Goal: Information Seeking & Learning: Learn about a topic

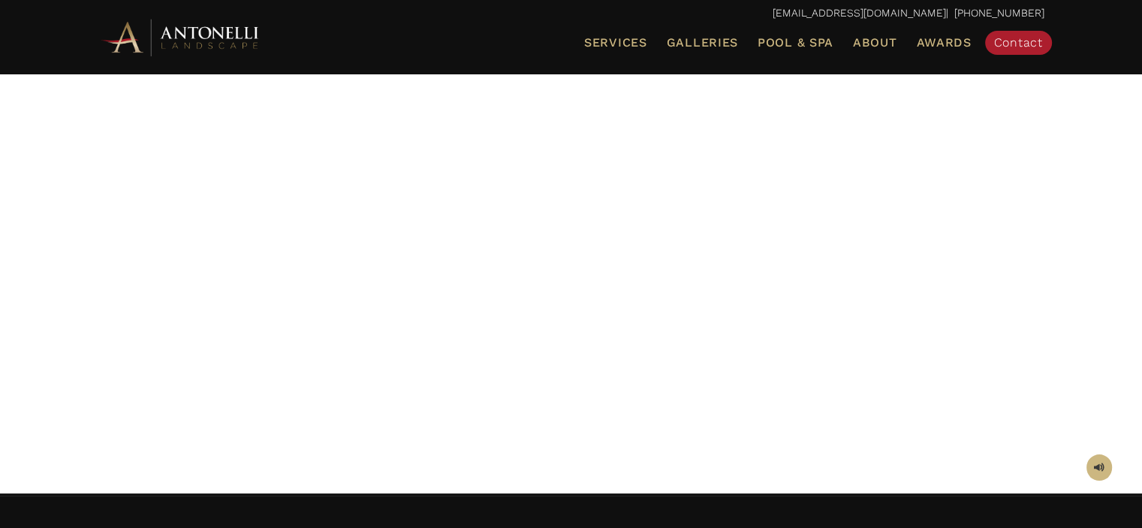
scroll to position [150, 0]
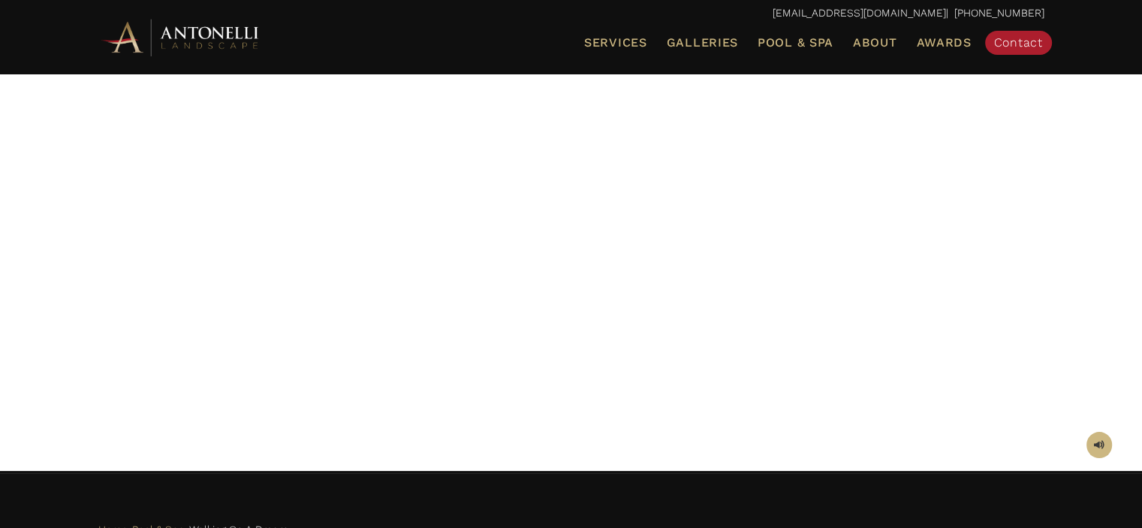
drag, startPoint x: 705, startPoint y: 168, endPoint x: 731, endPoint y: 173, distance: 25.9
click at [731, 173] on div at bounding box center [571, 196] width 946 height 488
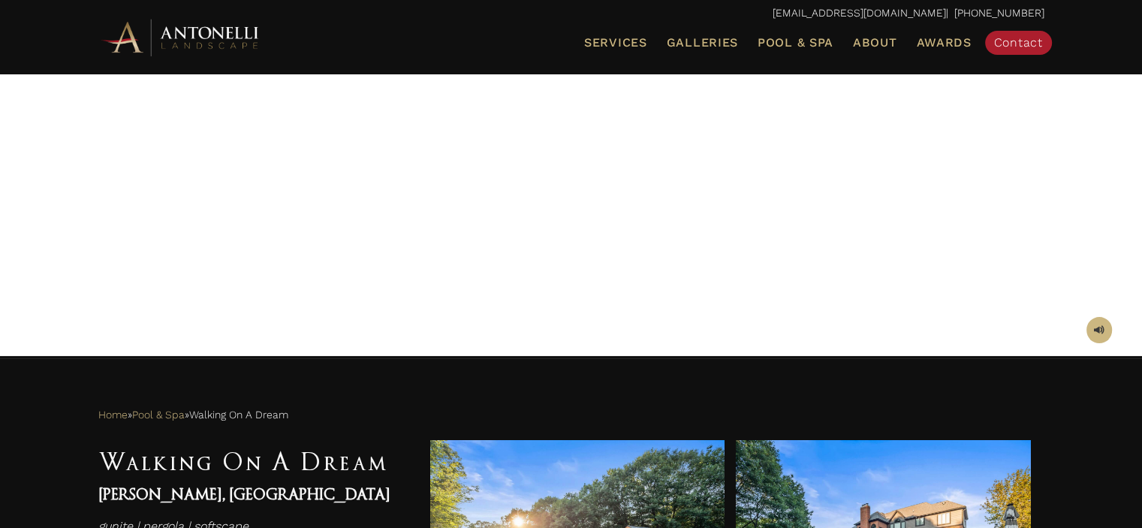
scroll to position [300, 0]
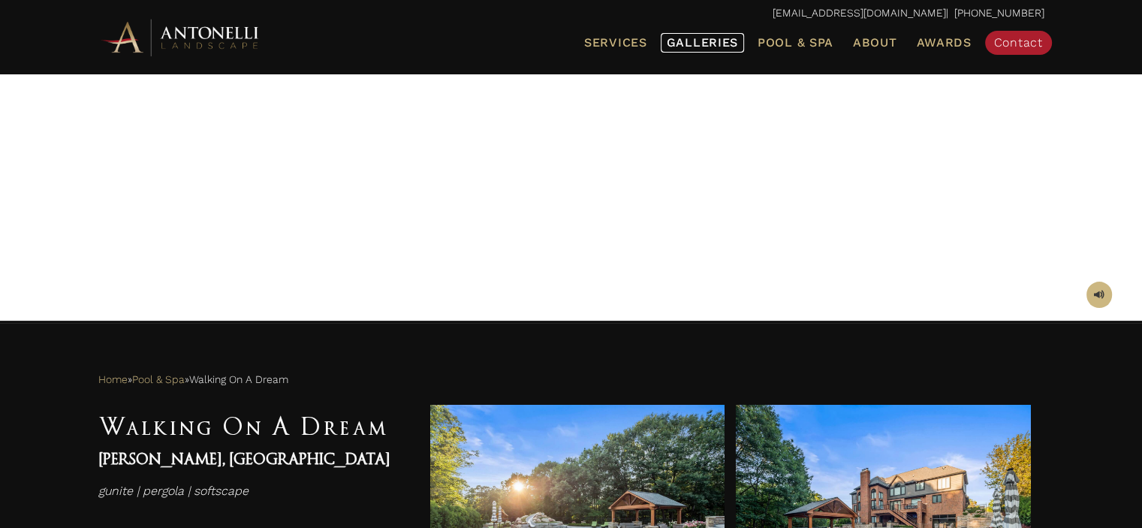
click at [679, 41] on span "Galleries" at bounding box center [702, 42] width 71 height 14
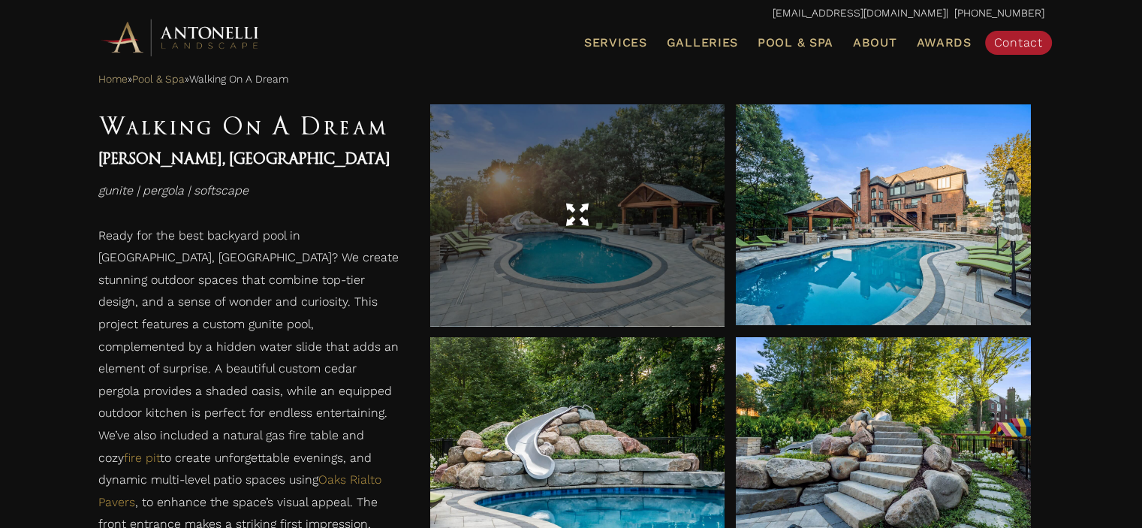
scroll to position [676, 0]
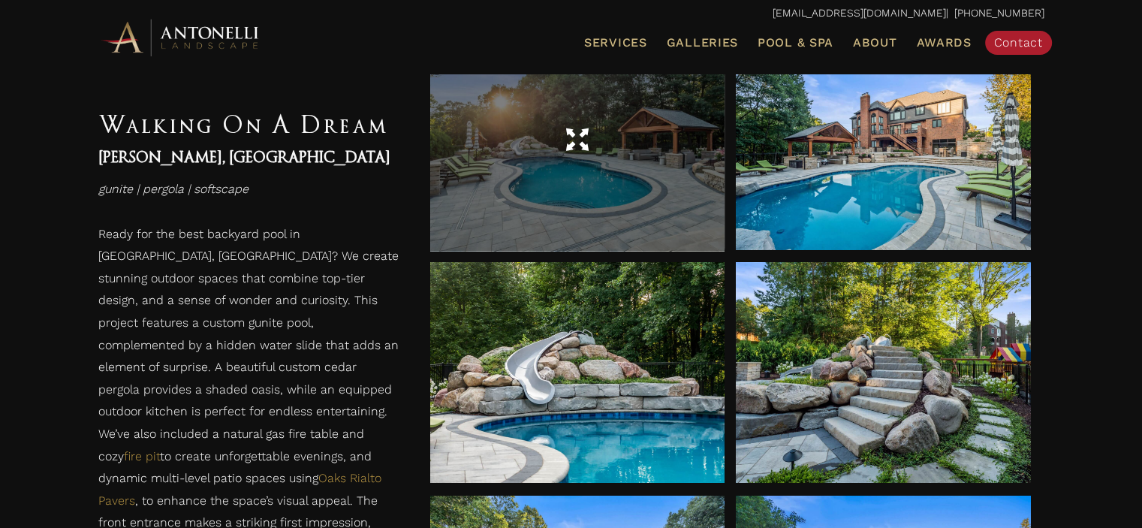
click at [584, 143] on span at bounding box center [577, 140] width 23 height 26
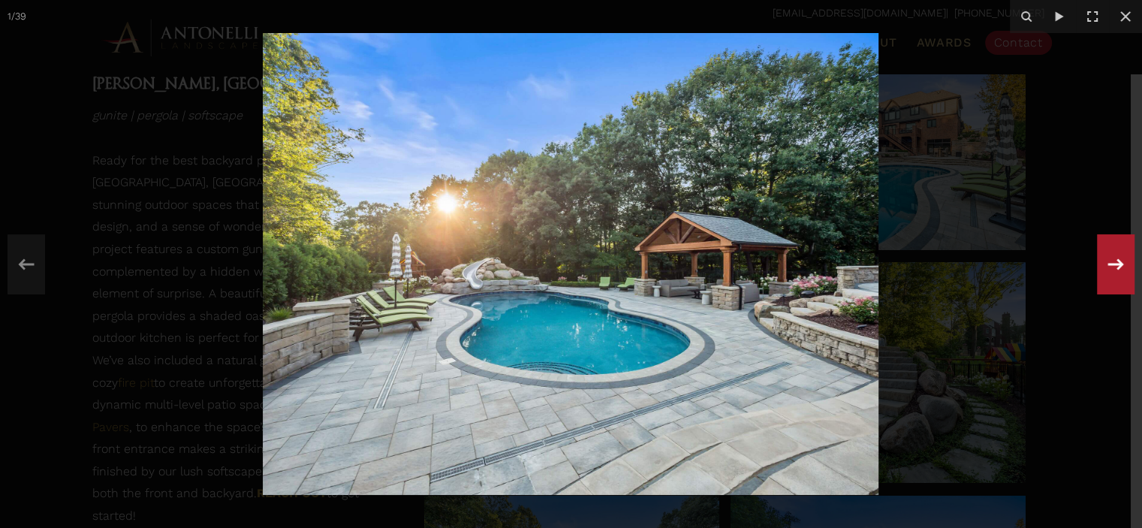
click at [1123, 261] on icon at bounding box center [1115, 265] width 27 height 50
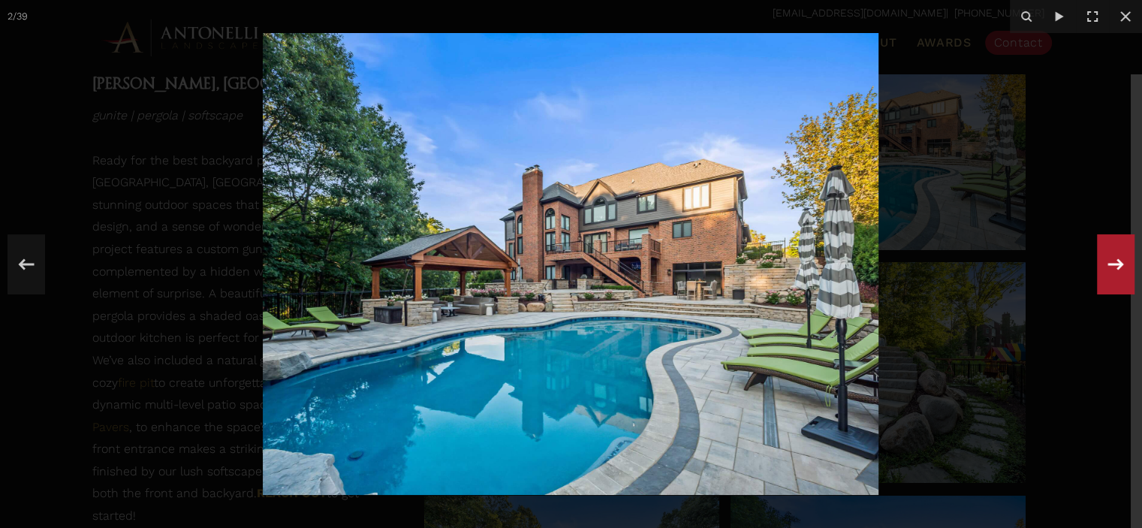
click at [1108, 273] on icon at bounding box center [1115, 265] width 27 height 50
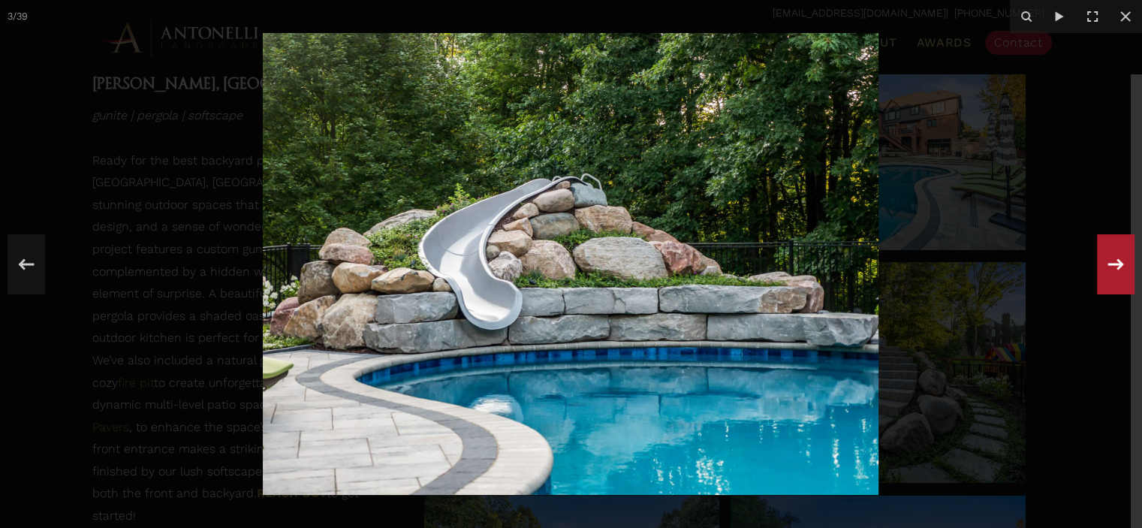
click at [1108, 273] on div "3 / 39" at bounding box center [571, 264] width 1142 height 528
click at [1108, 273] on icon at bounding box center [1115, 265] width 27 height 50
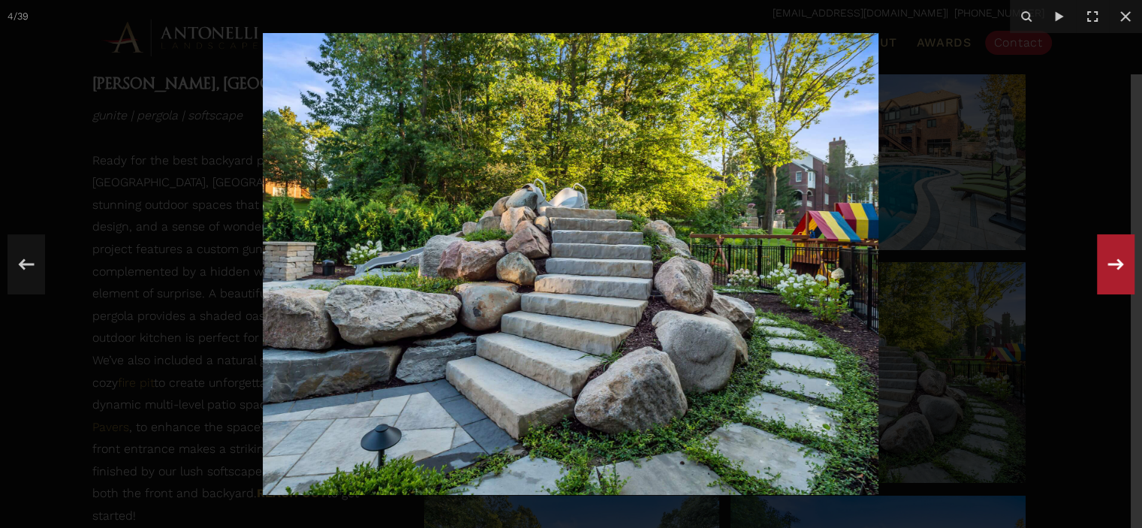
click at [1108, 273] on icon at bounding box center [1115, 265] width 27 height 50
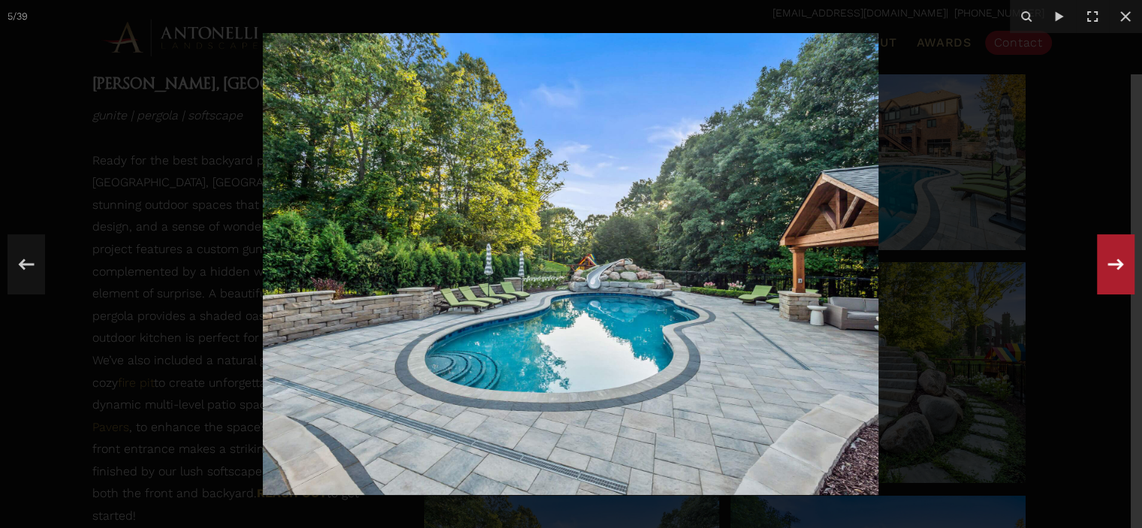
click at [1108, 273] on icon at bounding box center [1115, 265] width 27 height 50
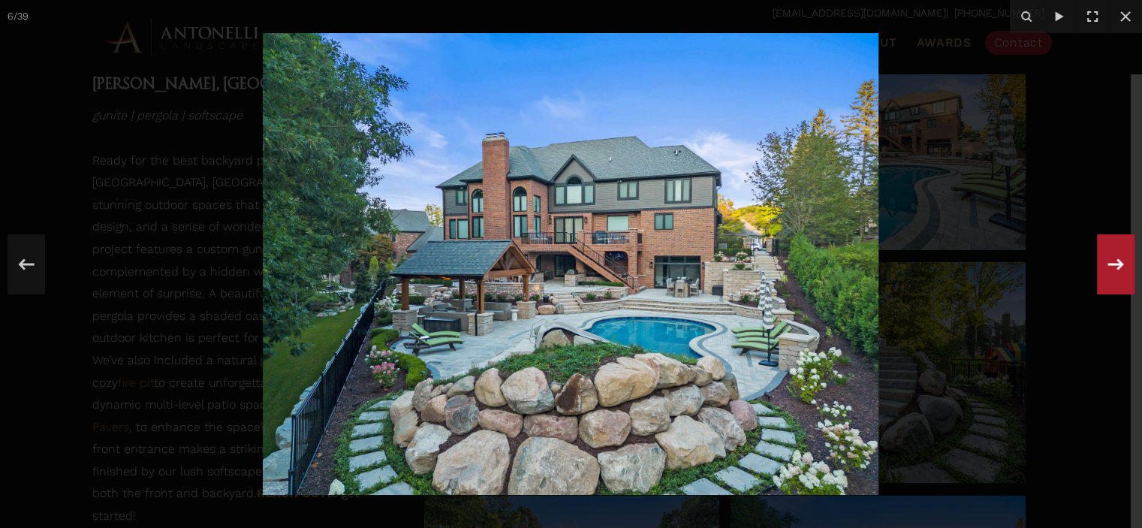
click at [1108, 273] on icon at bounding box center [1115, 265] width 27 height 50
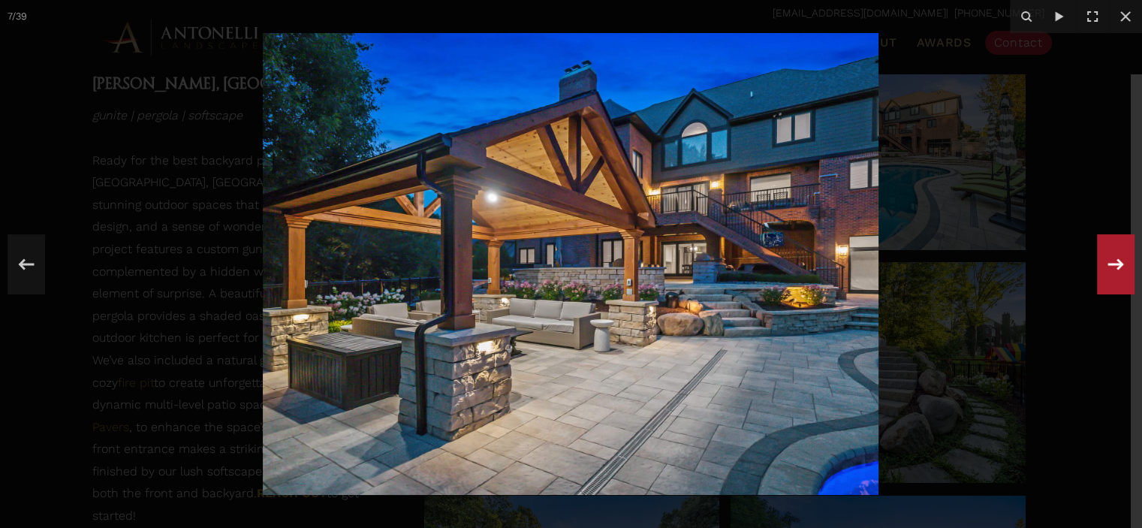
click at [1111, 264] on icon at bounding box center [1116, 263] width 16 height 11
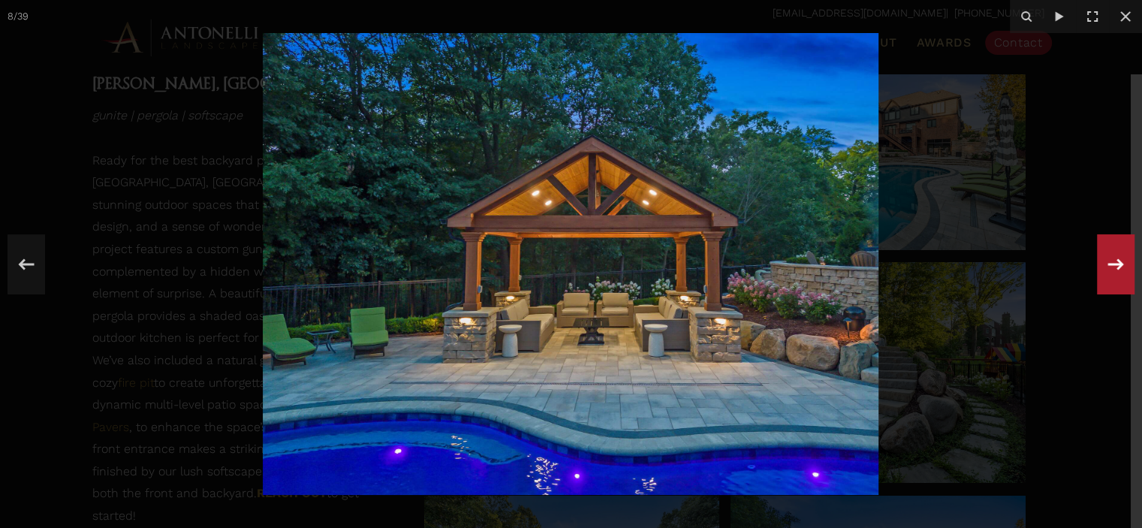
click at [1126, 267] on icon at bounding box center [1115, 265] width 27 height 50
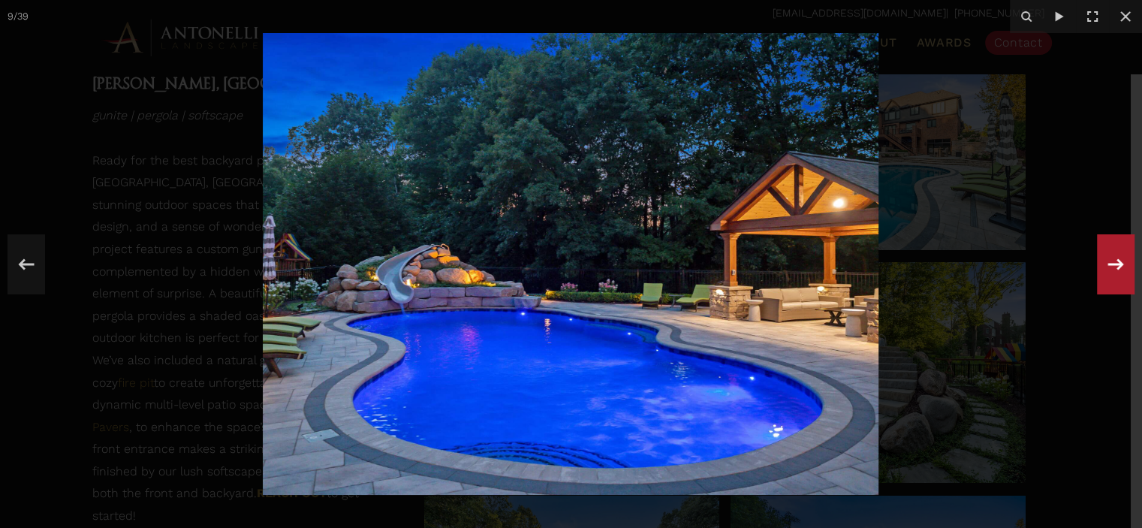
click at [1120, 267] on icon at bounding box center [1115, 265] width 27 height 50
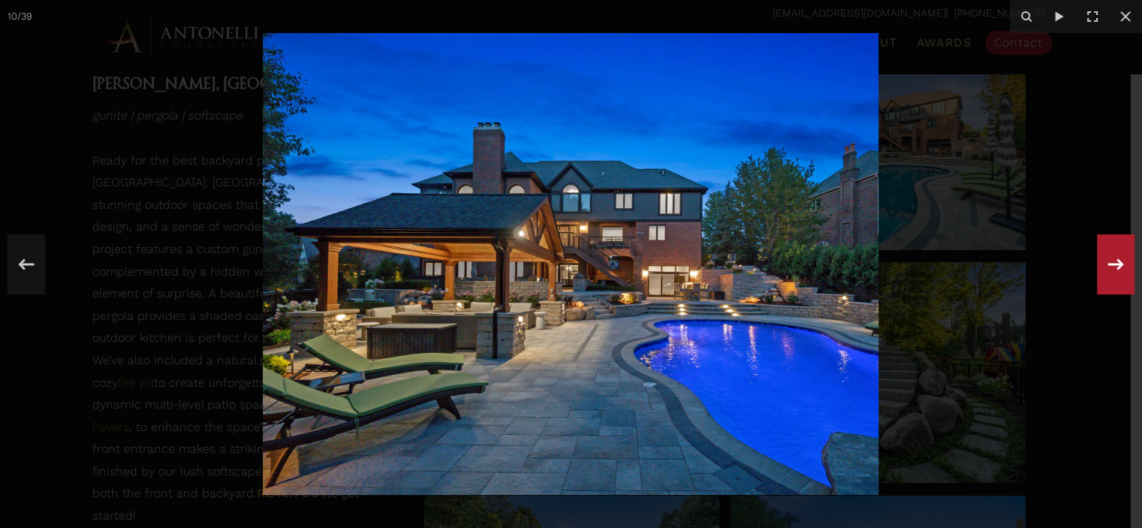
click at [1121, 277] on icon at bounding box center [1115, 265] width 27 height 50
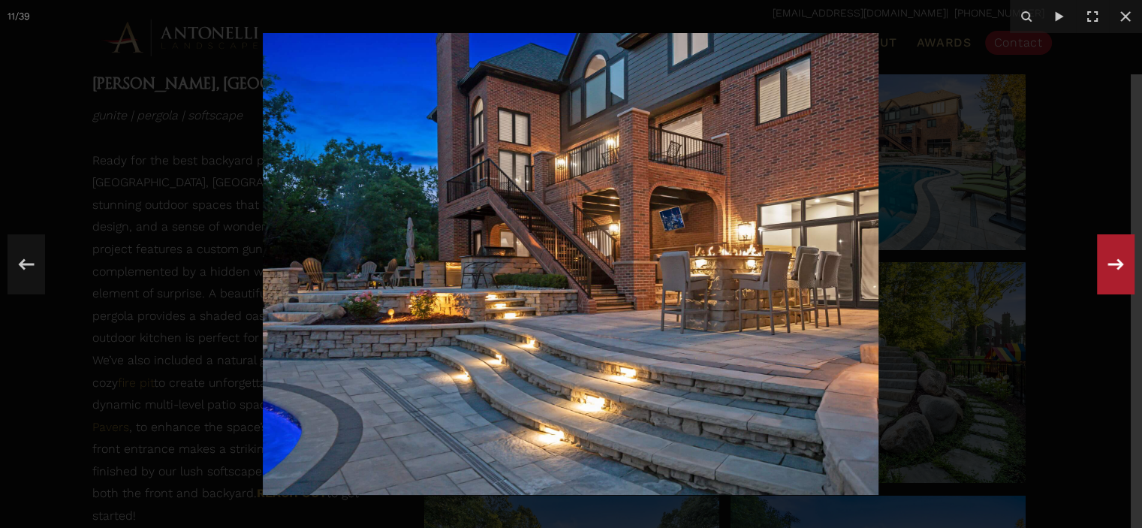
click at [1121, 277] on icon at bounding box center [1115, 265] width 27 height 50
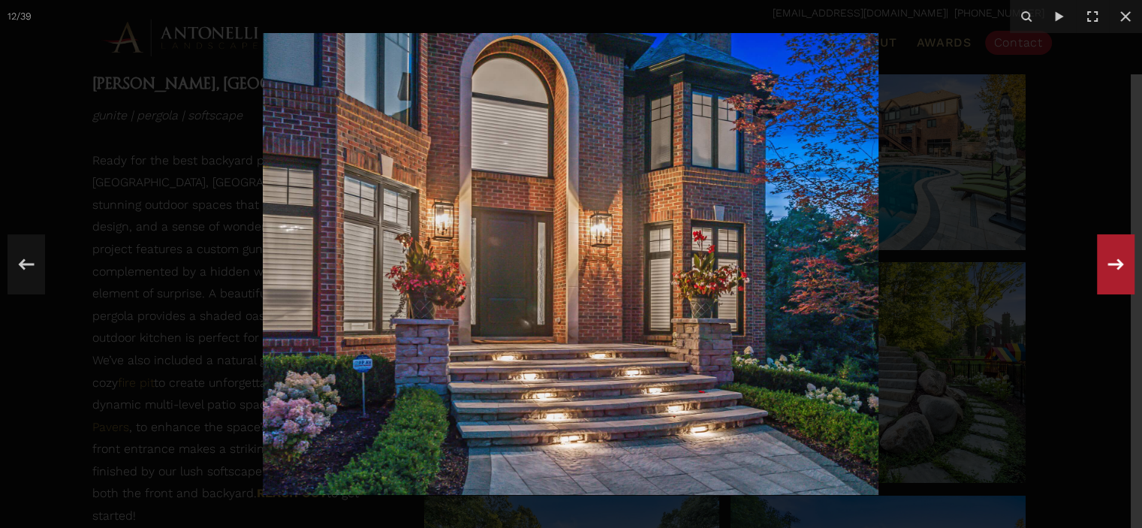
click at [1121, 277] on icon at bounding box center [1115, 265] width 27 height 50
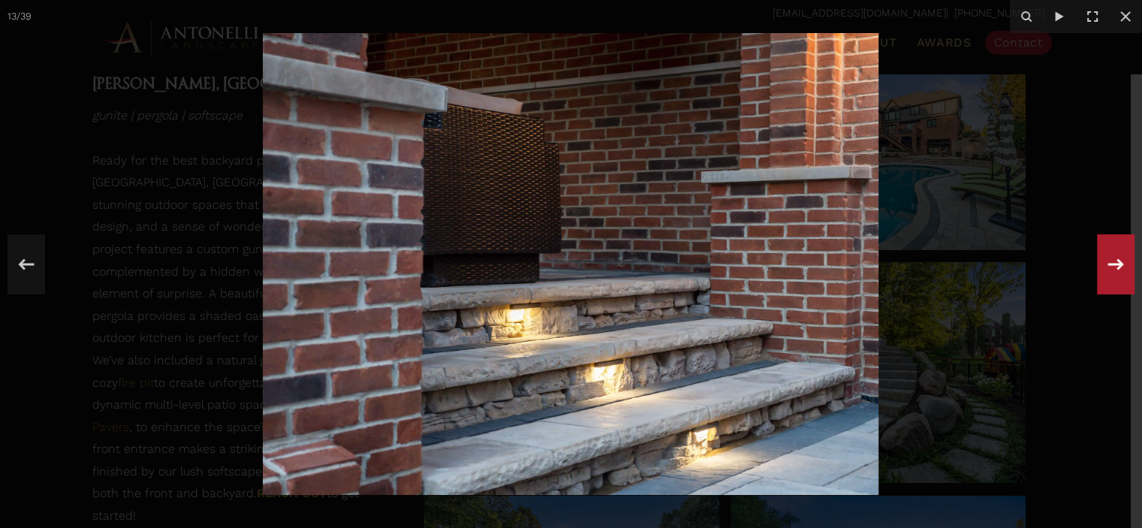
click at [1121, 277] on icon at bounding box center [1115, 265] width 27 height 50
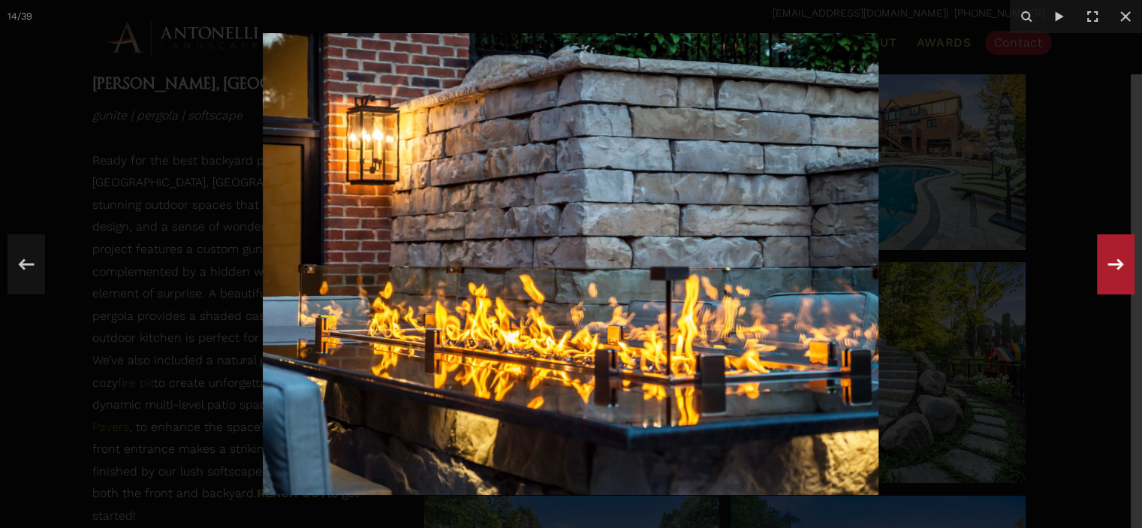
click at [1121, 277] on icon at bounding box center [1115, 265] width 27 height 50
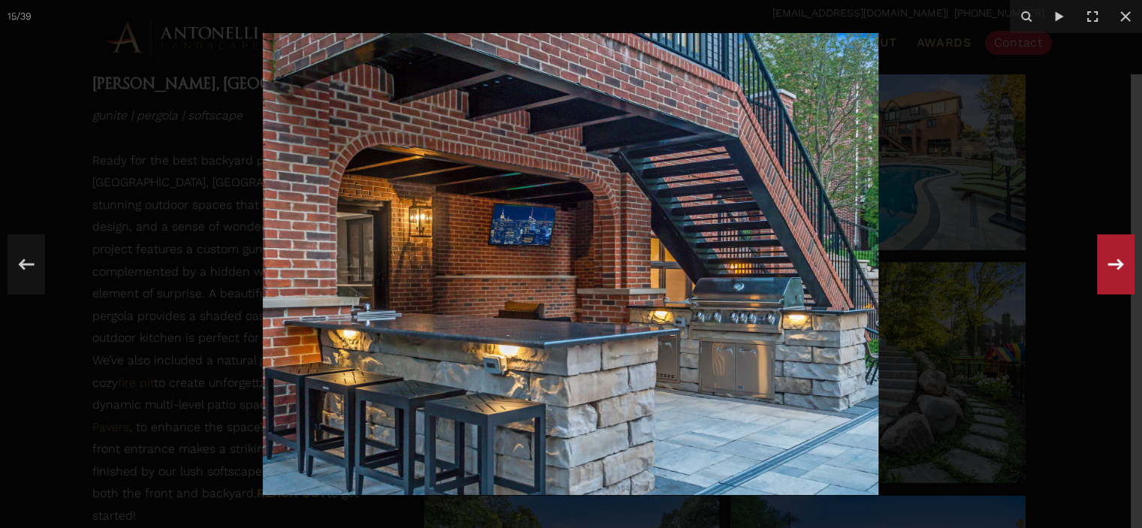
click at [1121, 277] on icon at bounding box center [1115, 265] width 27 height 50
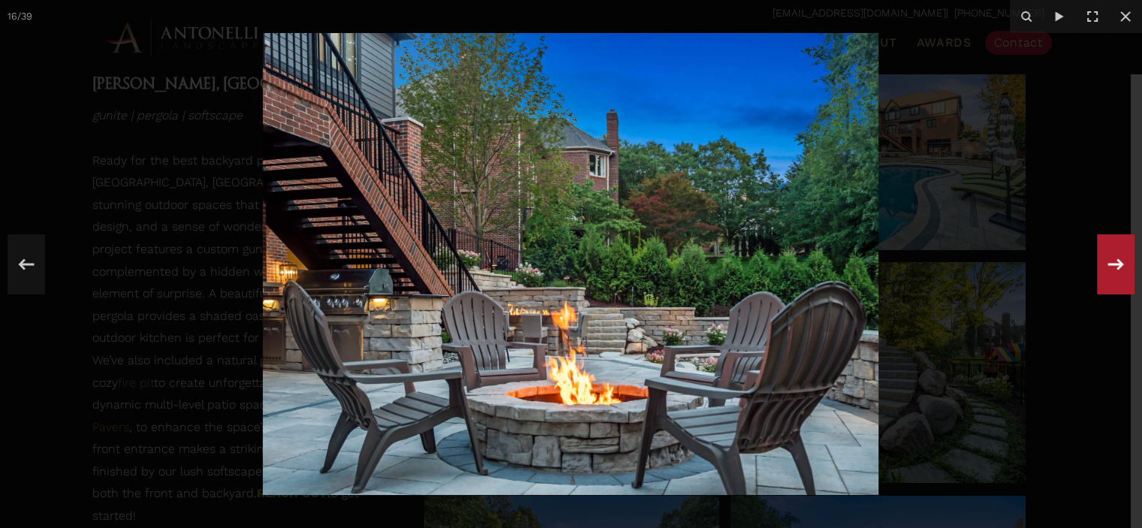
click at [1121, 277] on icon at bounding box center [1115, 265] width 27 height 50
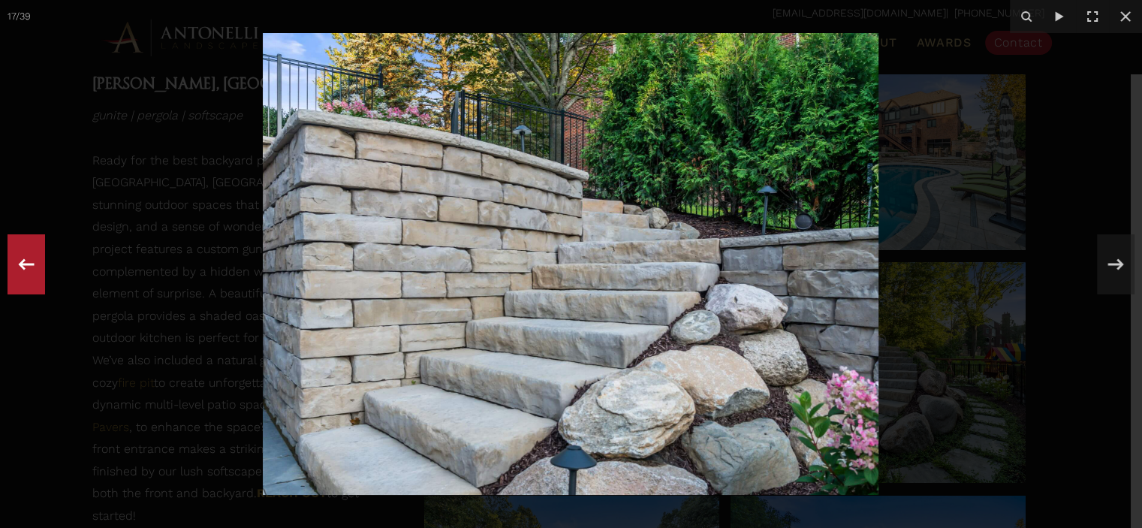
click at [27, 274] on icon at bounding box center [26, 265] width 27 height 50
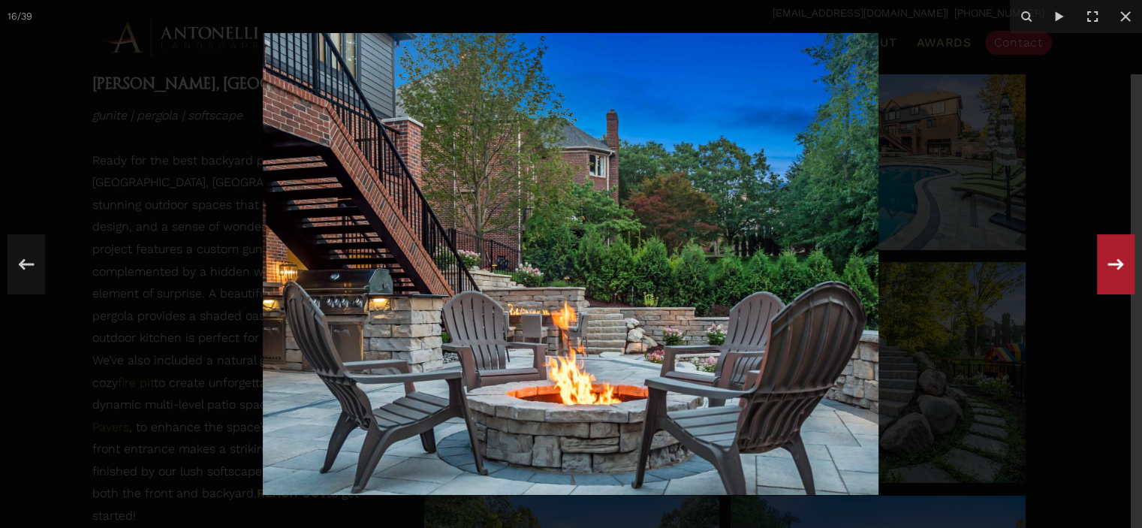
click at [1112, 272] on icon at bounding box center [1115, 265] width 27 height 50
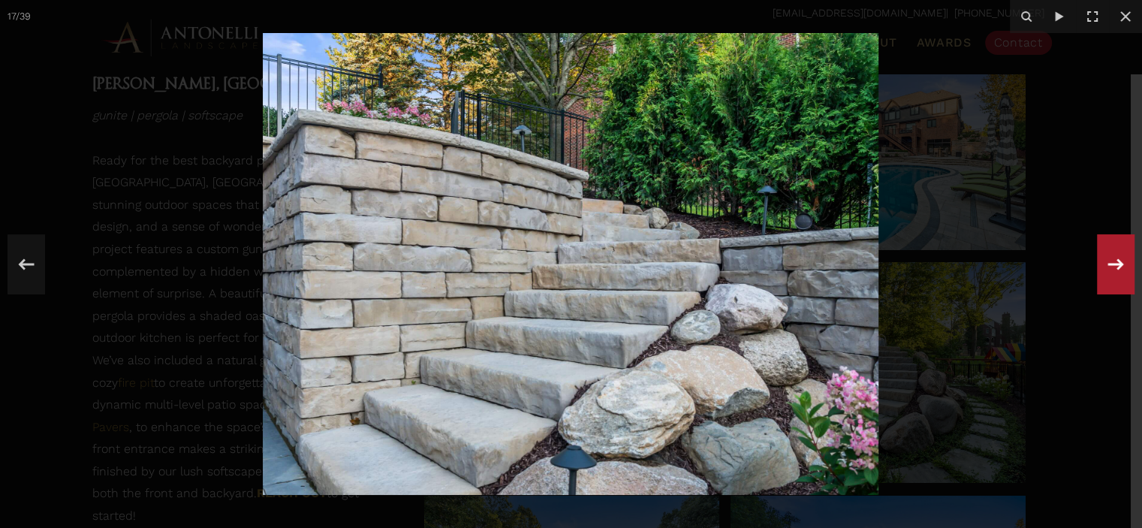
click at [1112, 272] on icon at bounding box center [1115, 265] width 27 height 50
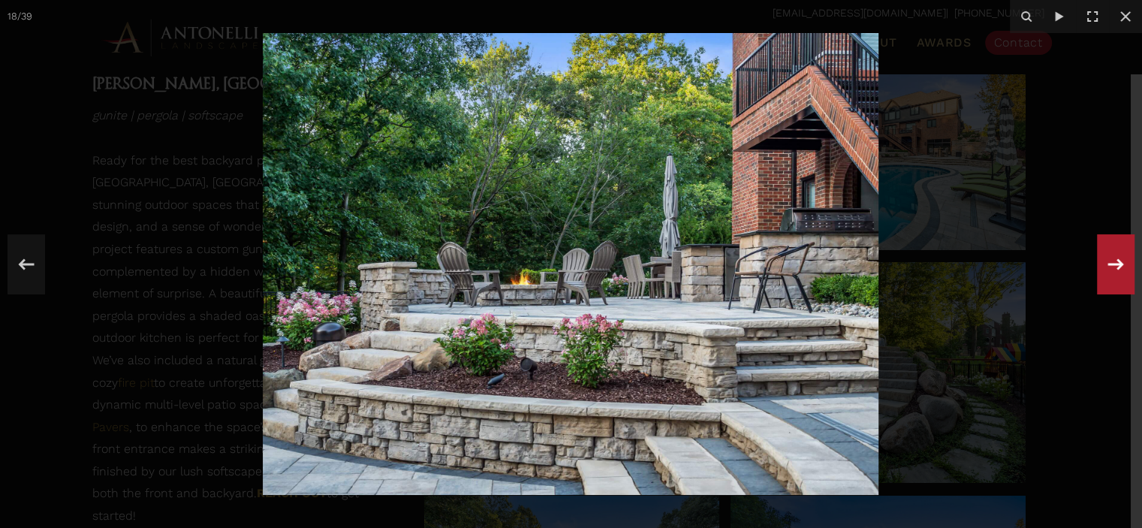
click at [1112, 272] on icon at bounding box center [1115, 265] width 27 height 50
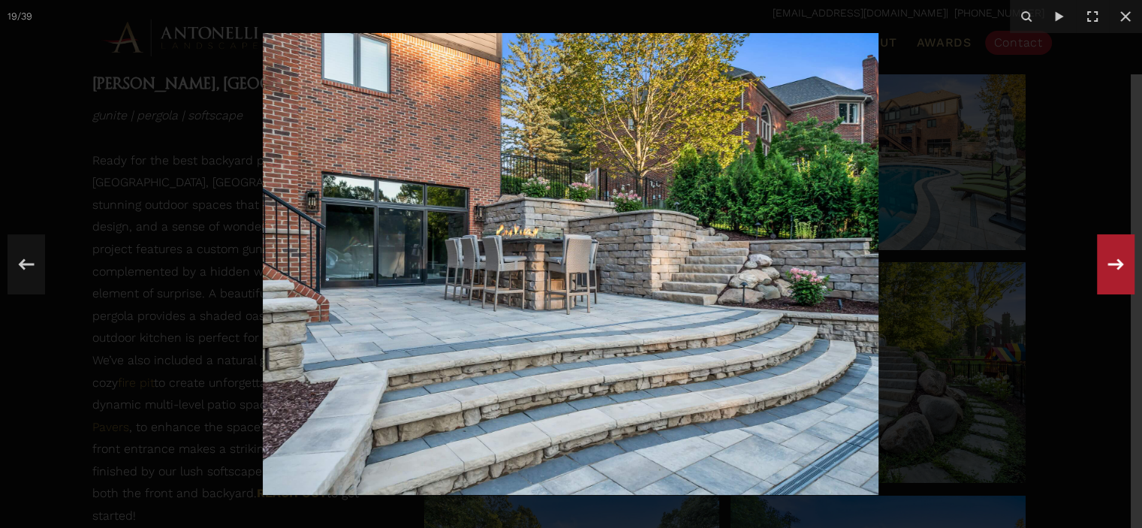
click at [1112, 272] on icon at bounding box center [1115, 265] width 27 height 50
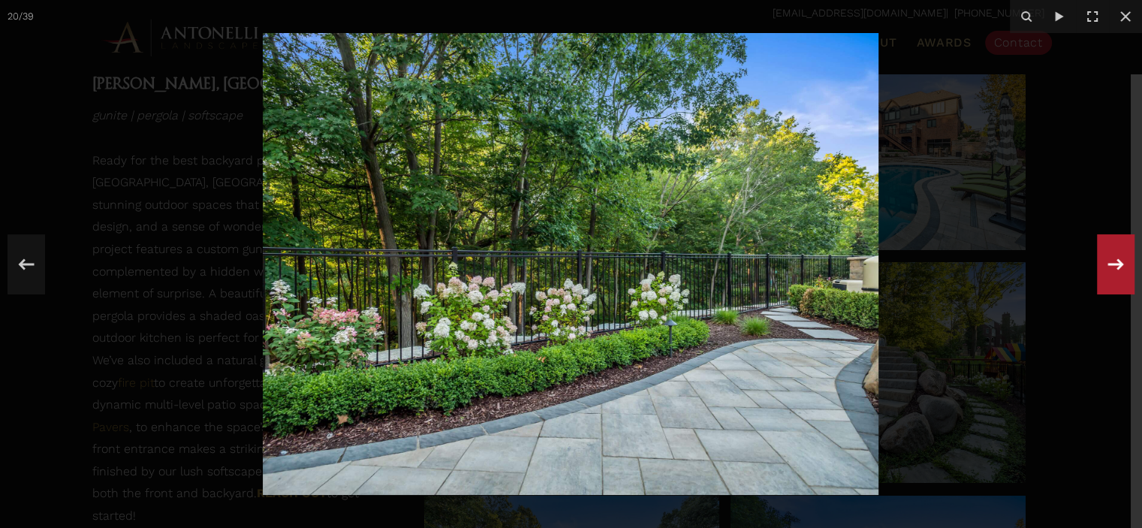
click at [1110, 267] on icon at bounding box center [1115, 265] width 27 height 50
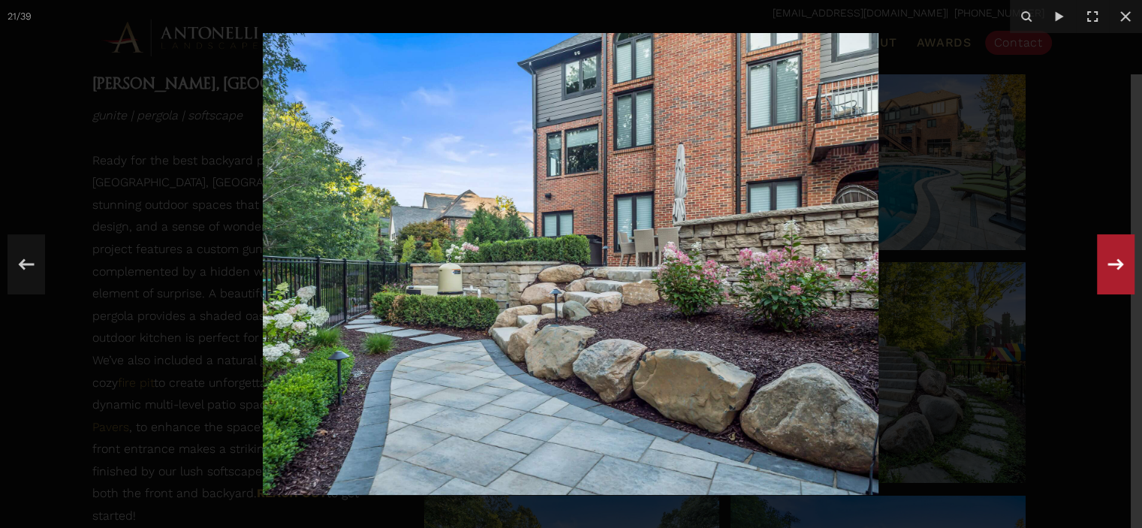
click at [1116, 267] on icon at bounding box center [1115, 265] width 27 height 50
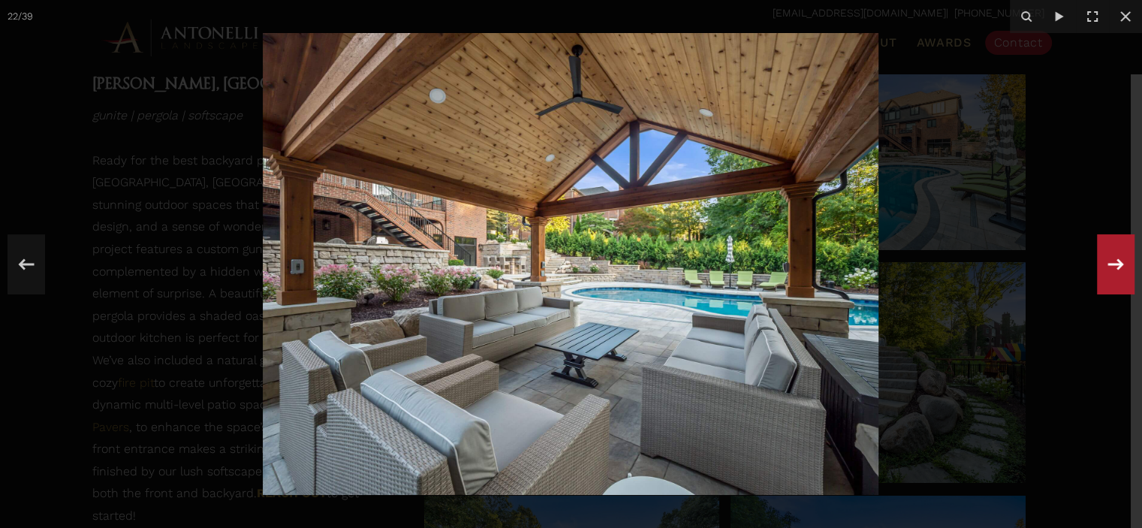
click at [1109, 268] on icon at bounding box center [1115, 265] width 27 height 50
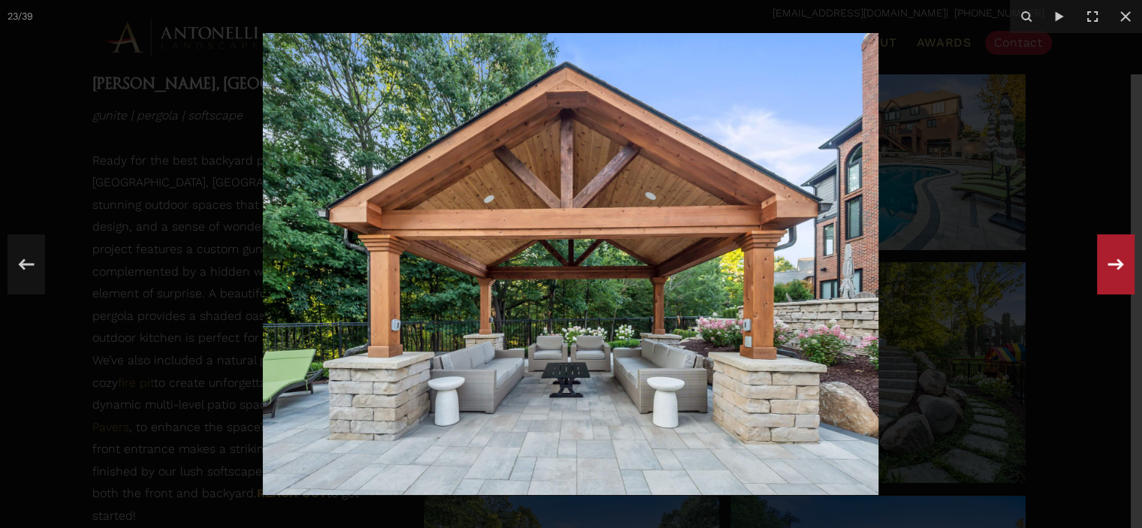
click at [1108, 263] on icon at bounding box center [1115, 265] width 27 height 50
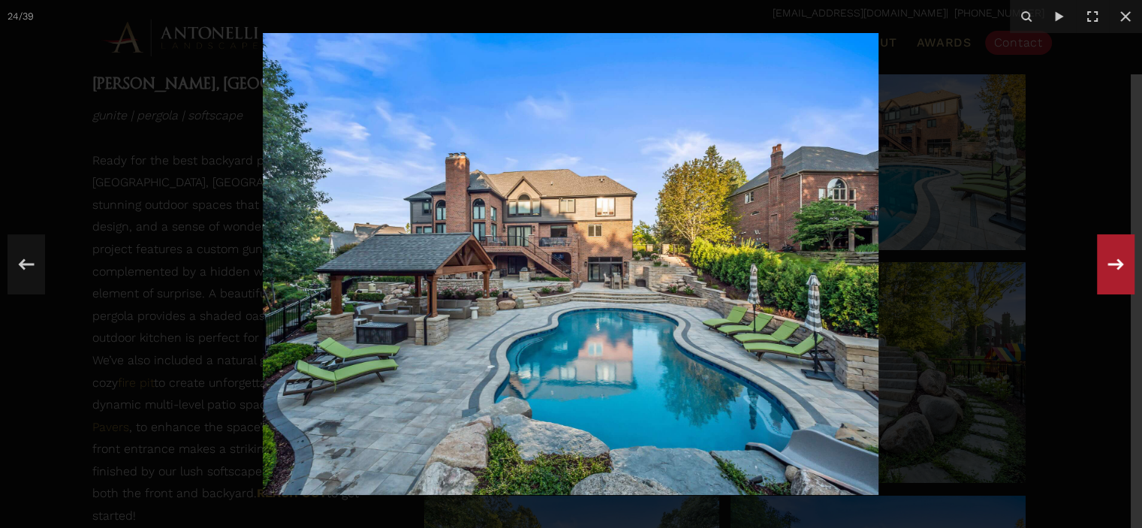
click at [1113, 268] on icon at bounding box center [1115, 265] width 27 height 50
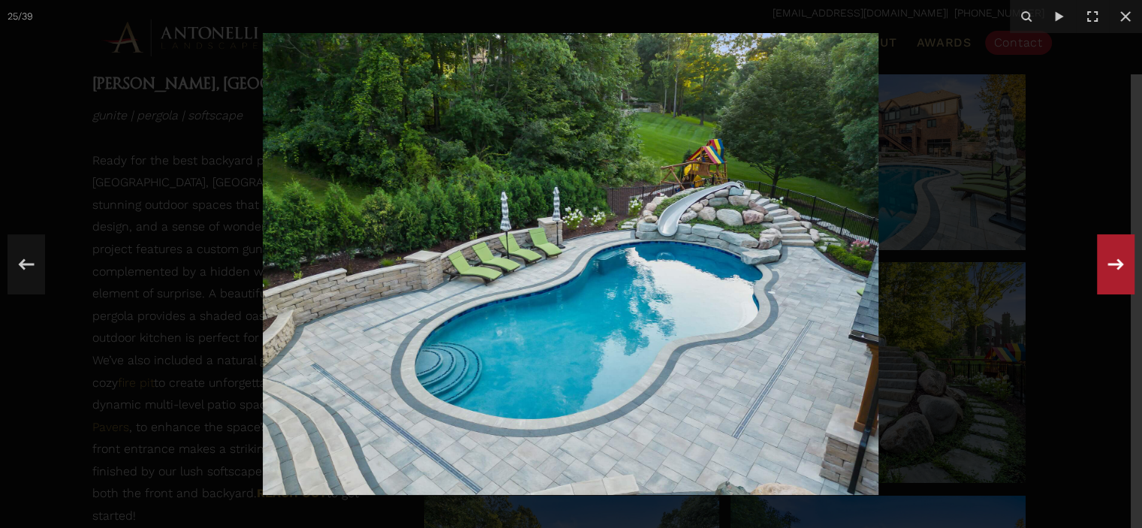
click at [1102, 273] on icon at bounding box center [1115, 265] width 27 height 50
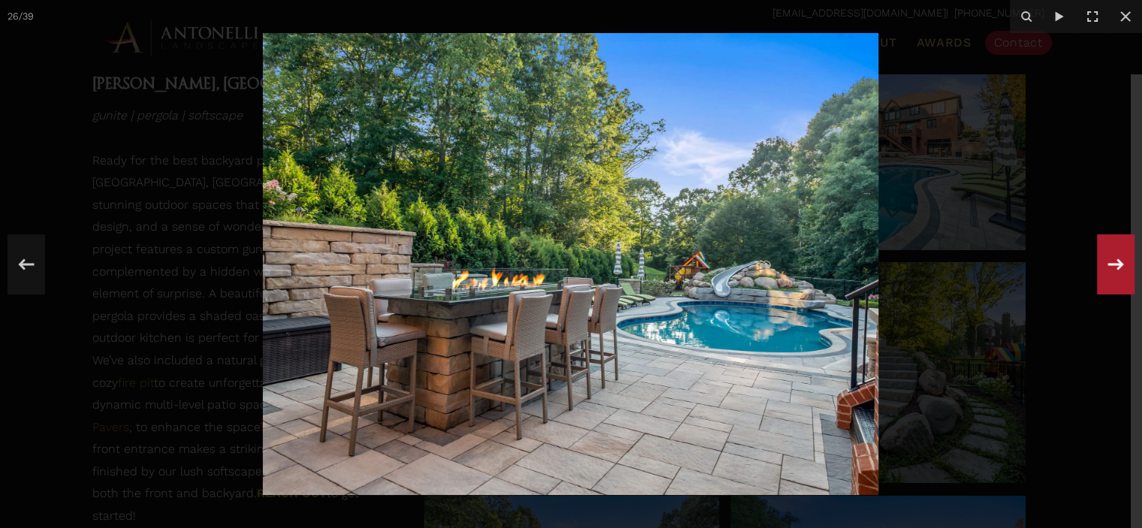
click at [1111, 263] on icon at bounding box center [1116, 263] width 16 height 11
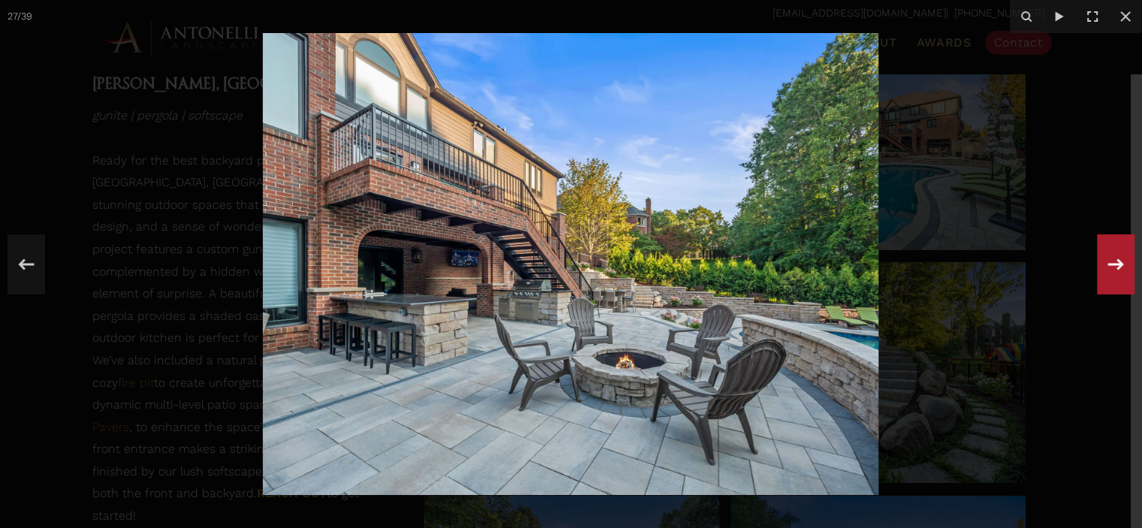
click at [1111, 263] on icon at bounding box center [1116, 263] width 16 height 11
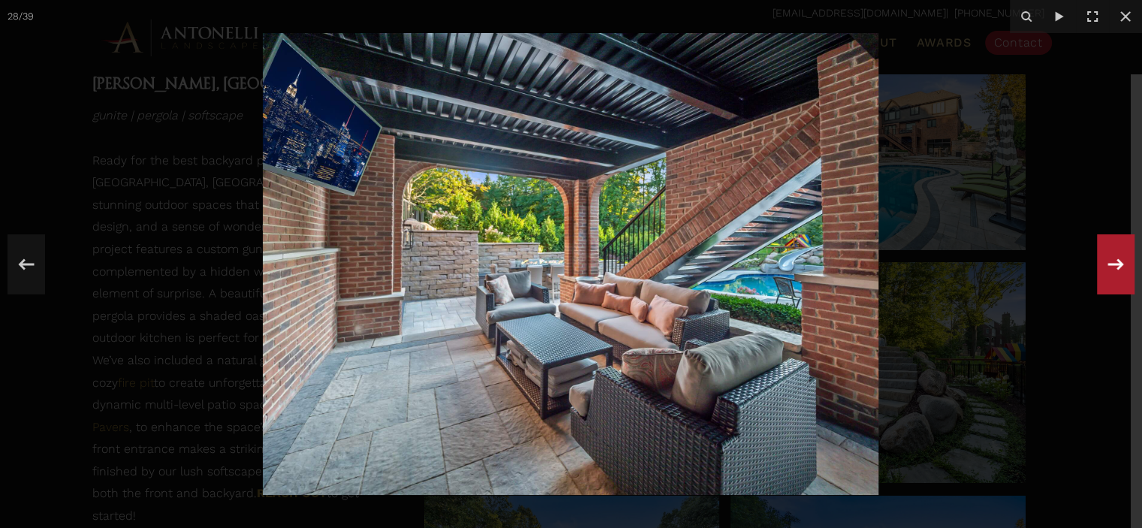
click at [1111, 263] on div "28 / 39" at bounding box center [571, 264] width 1142 height 528
click at [1111, 263] on icon at bounding box center [1116, 263] width 16 height 11
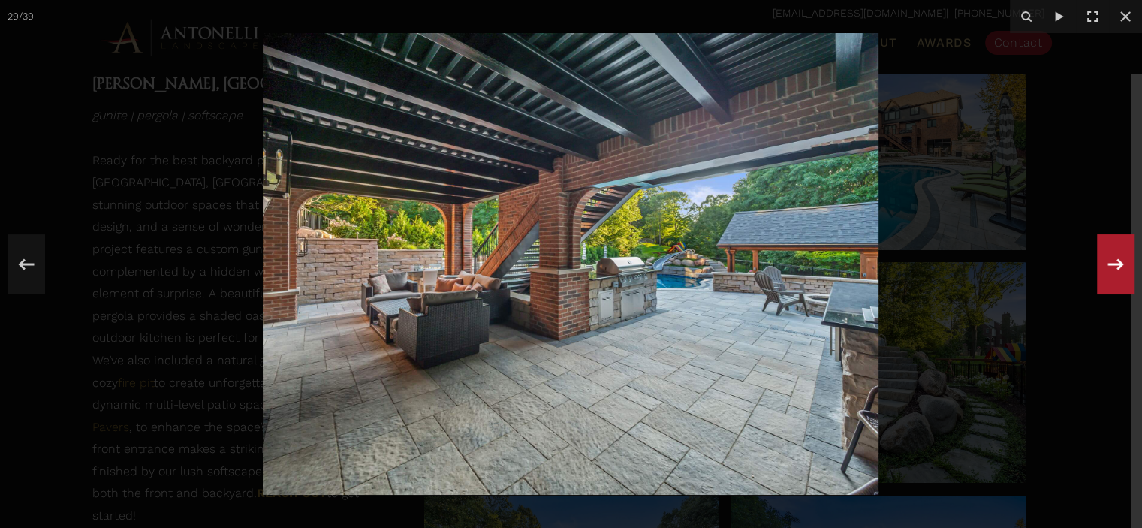
click at [1111, 273] on icon at bounding box center [1115, 265] width 27 height 50
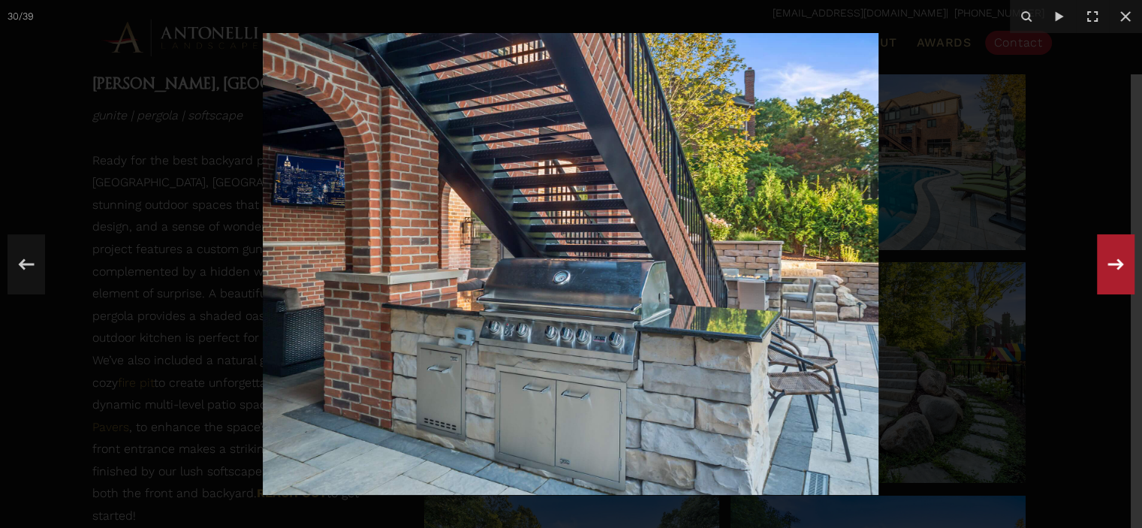
click at [1111, 273] on icon at bounding box center [1115, 265] width 27 height 50
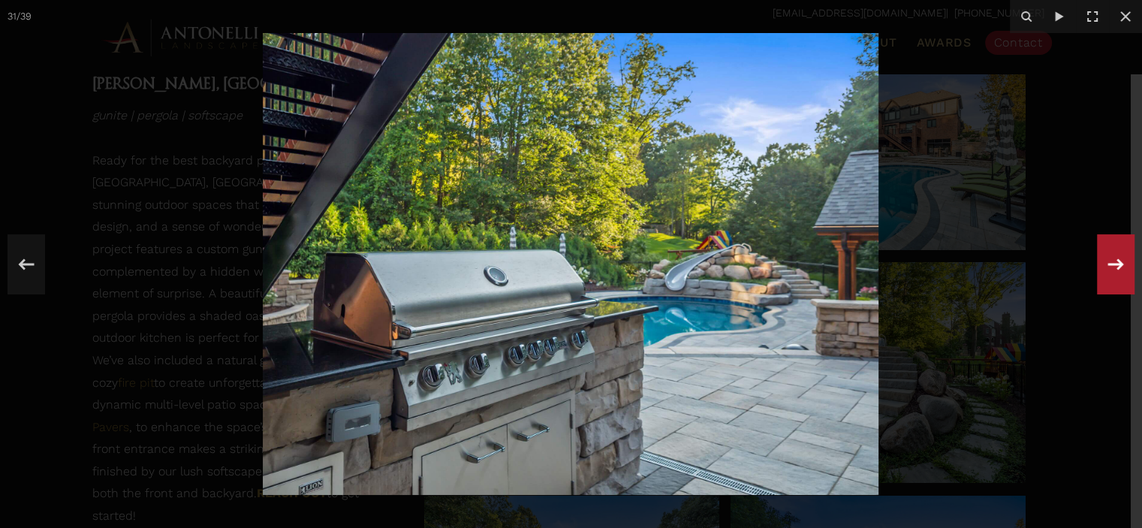
click at [1111, 273] on icon at bounding box center [1115, 265] width 27 height 50
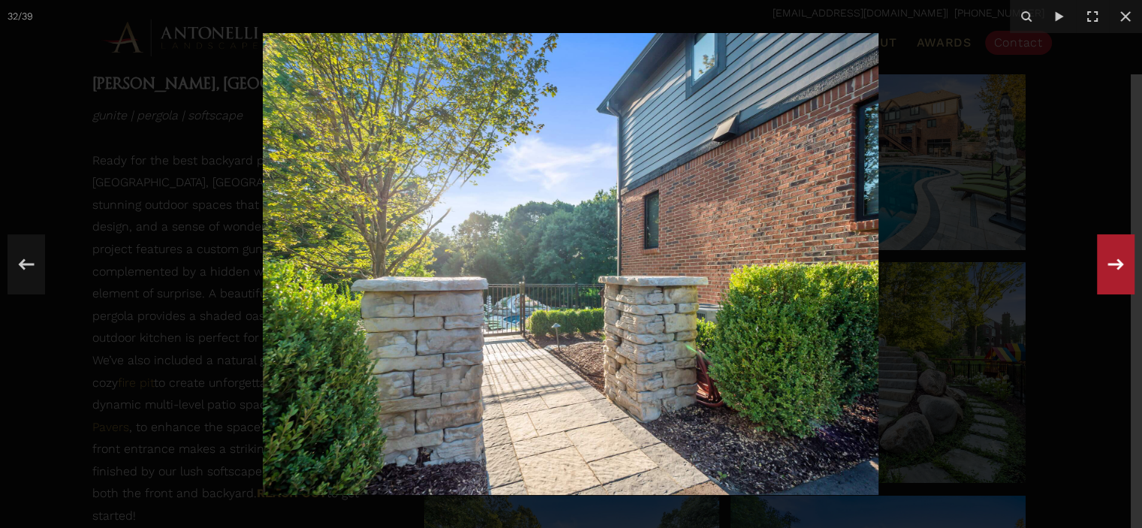
click at [1111, 273] on icon at bounding box center [1115, 265] width 27 height 50
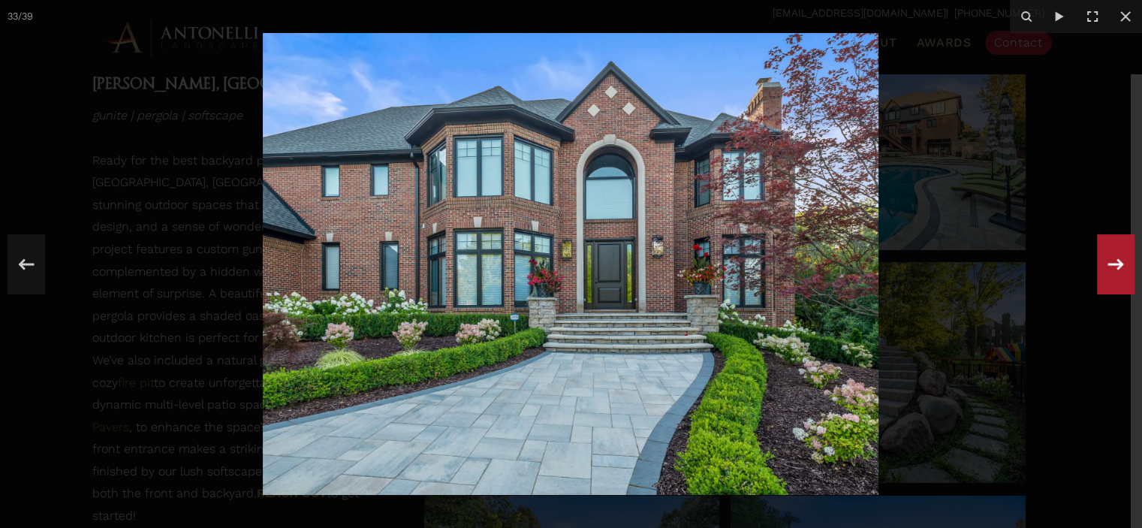
click at [1111, 273] on icon at bounding box center [1115, 265] width 27 height 50
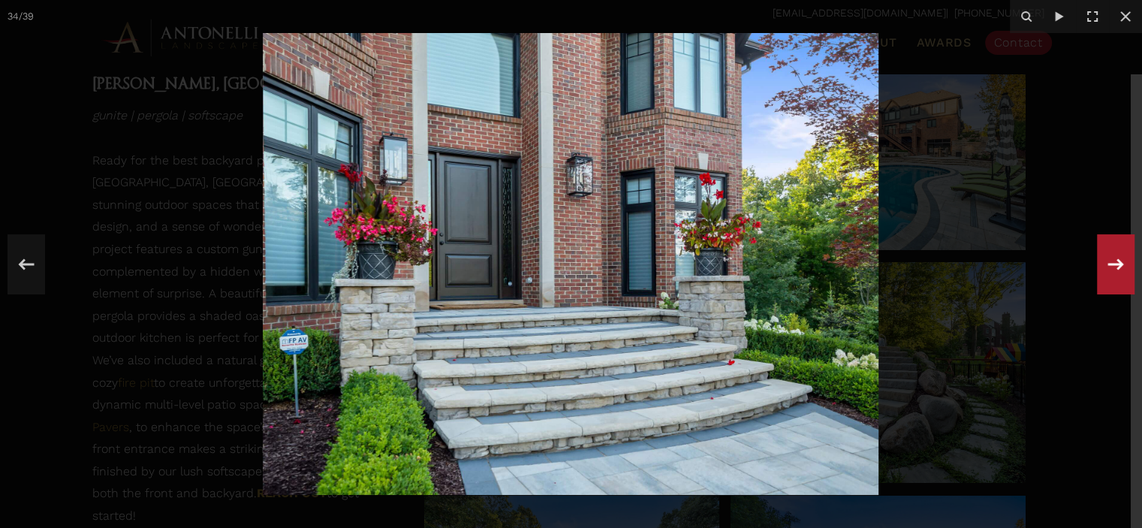
click at [1111, 273] on icon at bounding box center [1115, 265] width 27 height 50
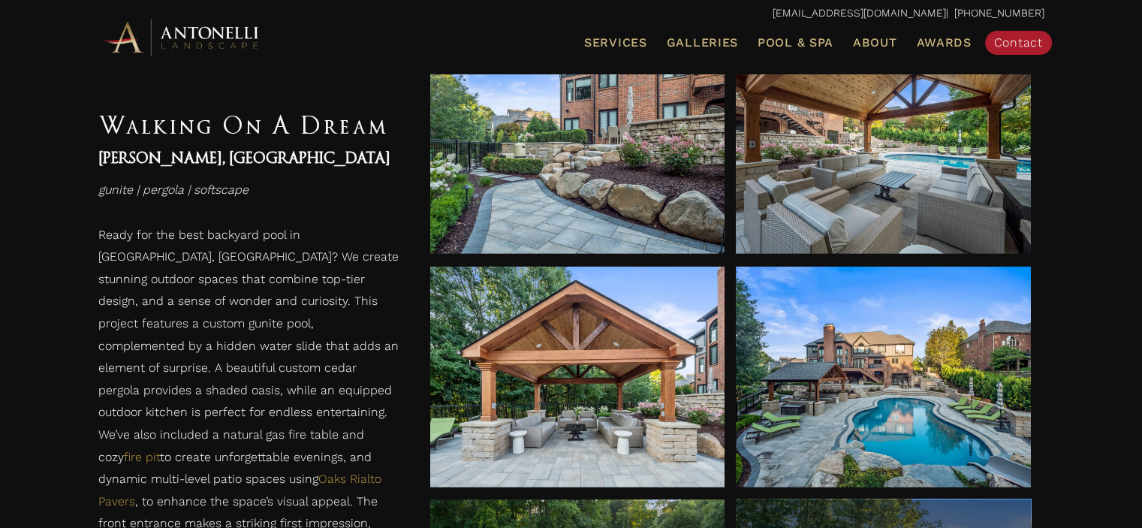
scroll to position [2993, 0]
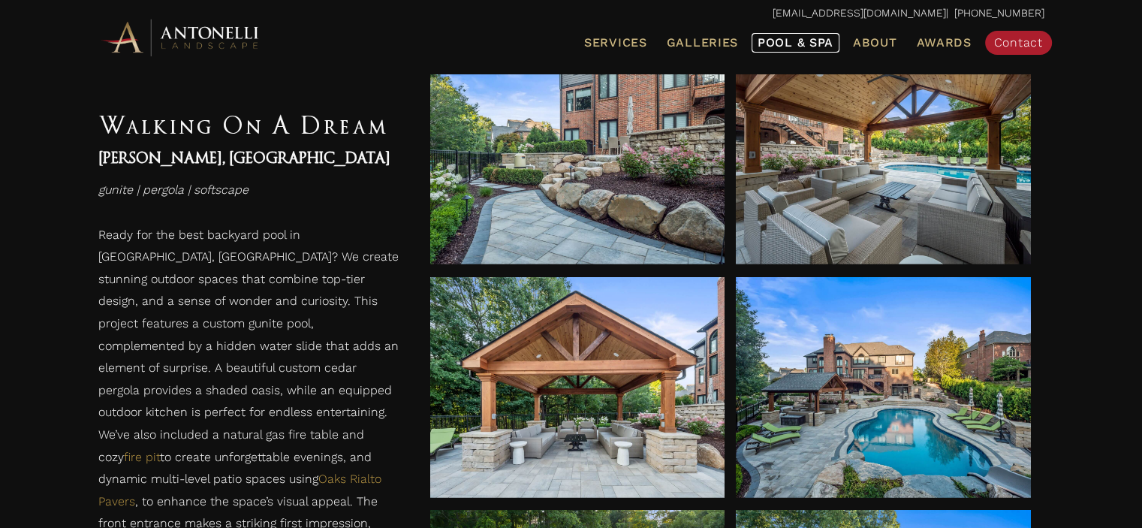
click at [802, 48] on span "Pool & Spa" at bounding box center [796, 42] width 76 height 14
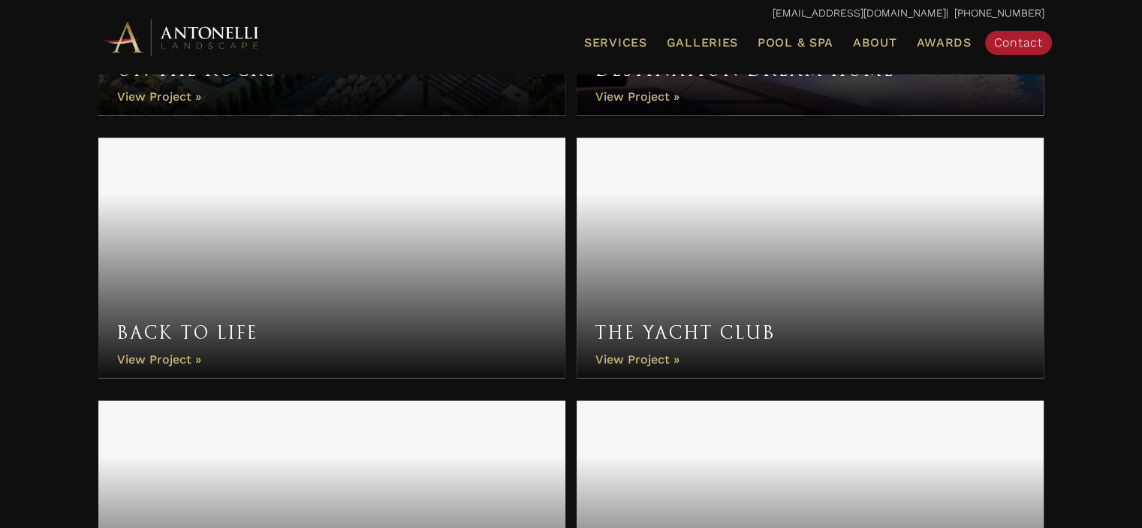
scroll to position [3004, 0]
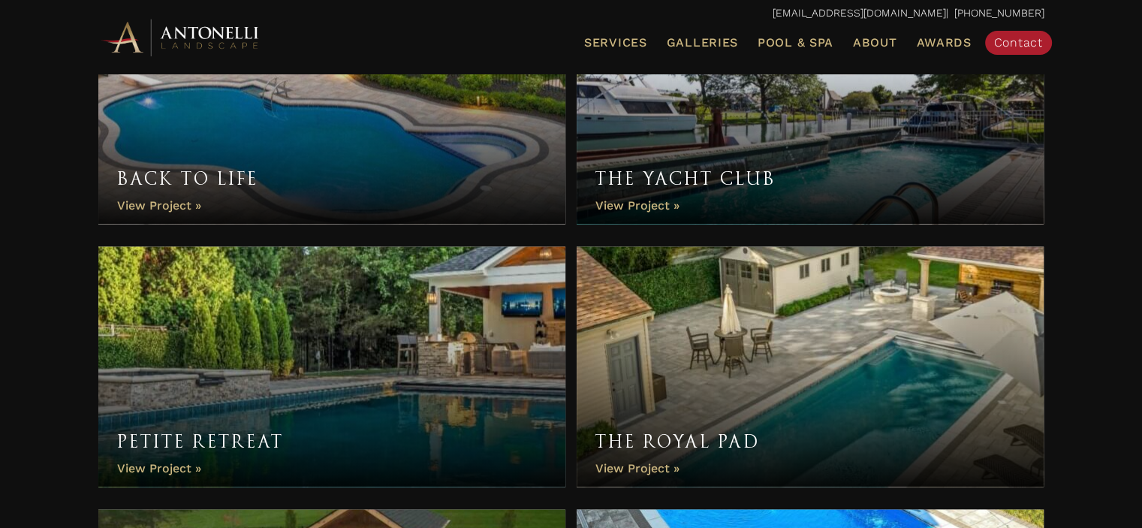
click at [436, 168] on link "Back to Life" at bounding box center [332, 104] width 468 height 240
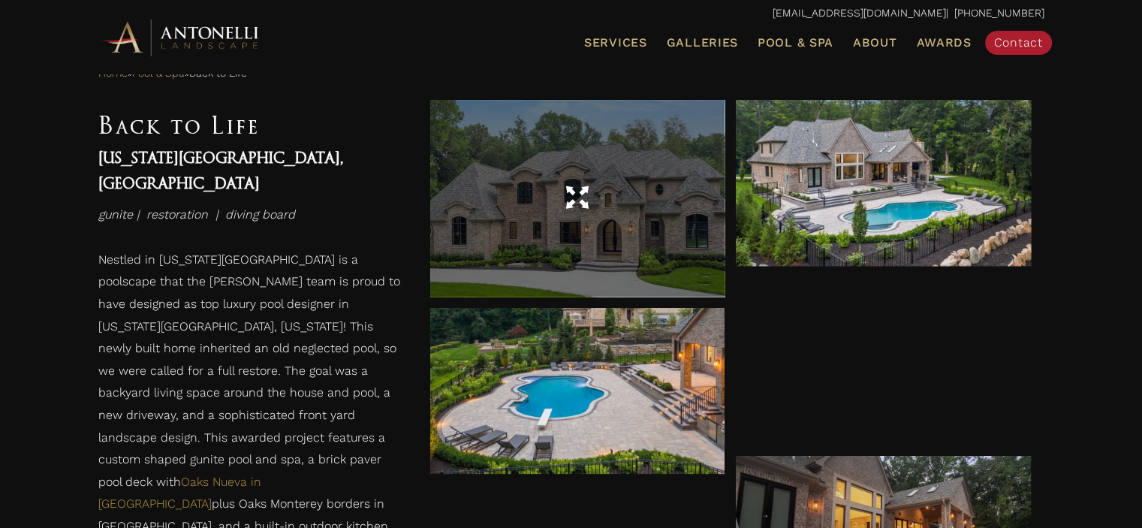
scroll to position [901, 0]
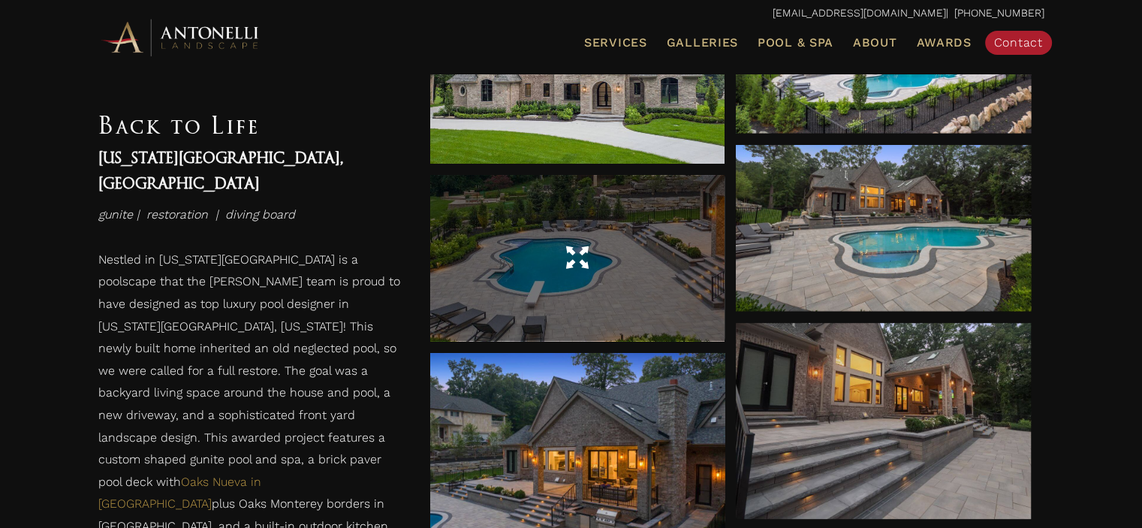
click at [580, 258] on span at bounding box center [577, 258] width 23 height 26
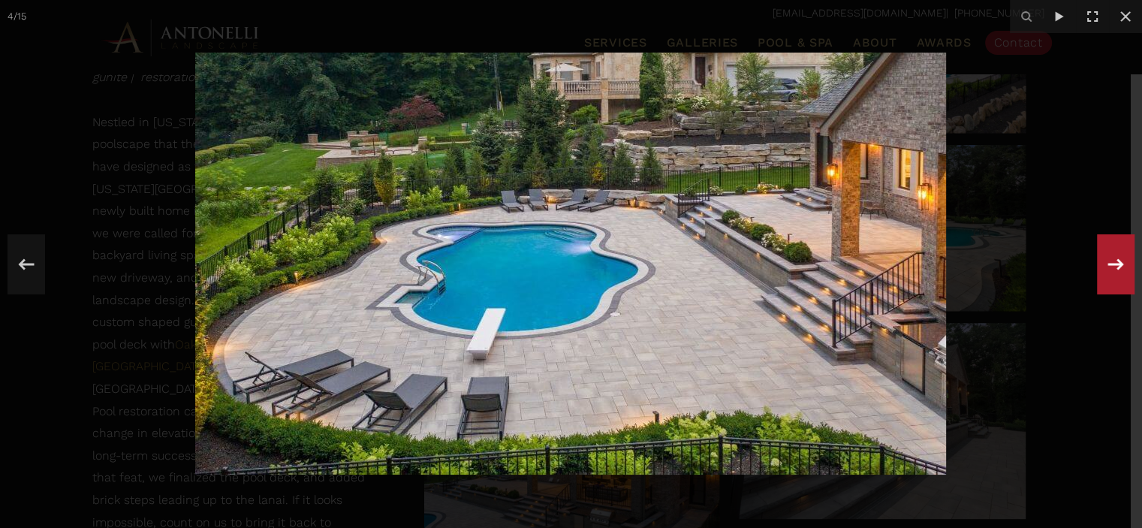
click at [1115, 267] on icon at bounding box center [1115, 265] width 27 height 50
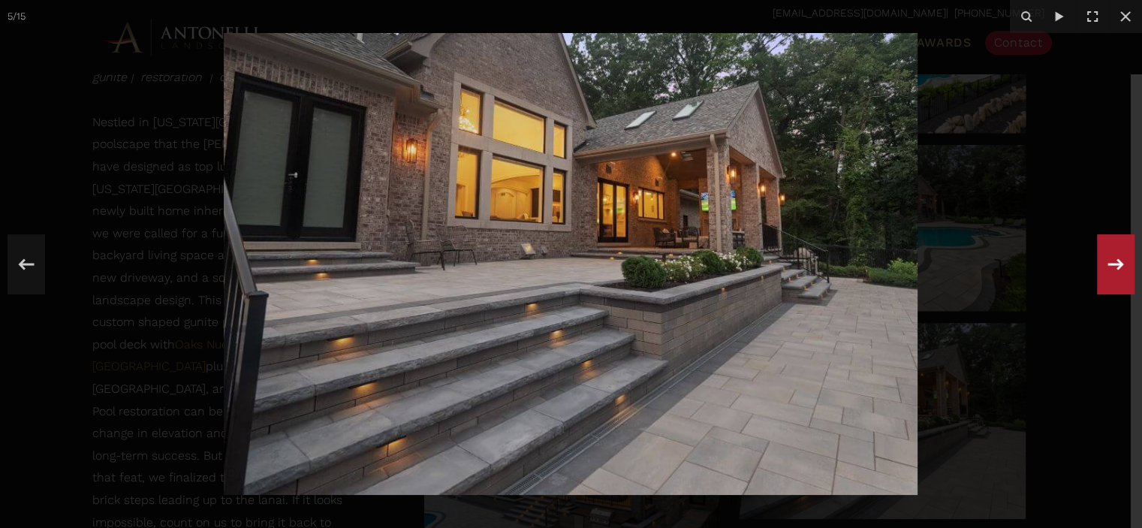
click at [1115, 267] on icon at bounding box center [1115, 265] width 27 height 50
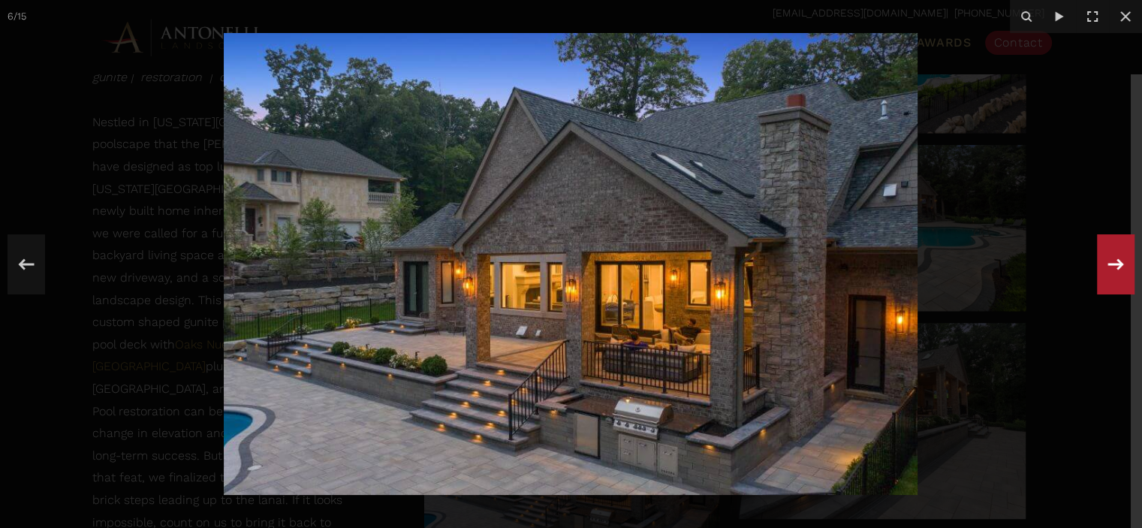
click at [1115, 267] on icon at bounding box center [1115, 265] width 27 height 50
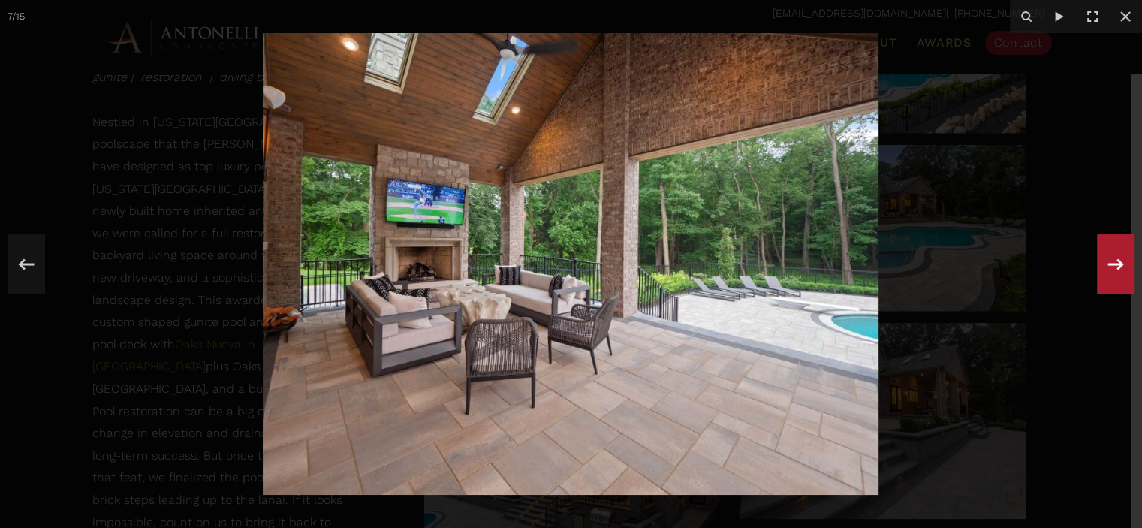
click at [1115, 267] on icon at bounding box center [1115, 265] width 27 height 50
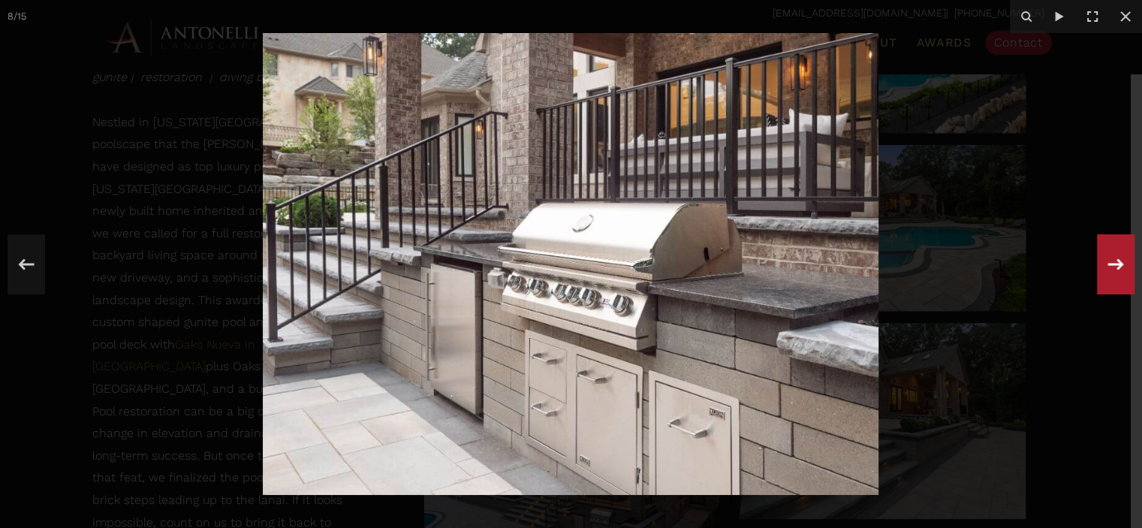
click at [1115, 267] on icon at bounding box center [1115, 265] width 27 height 50
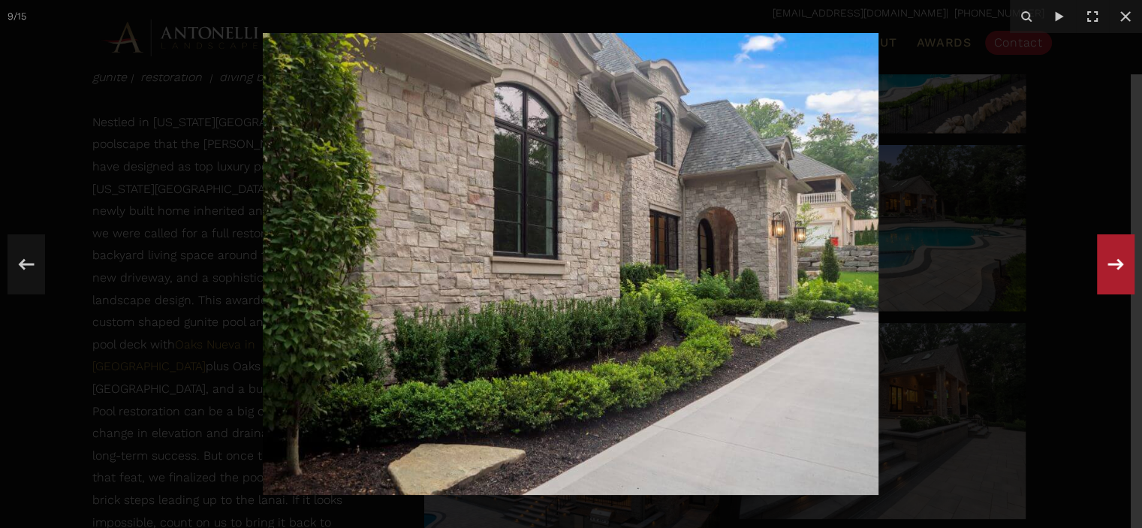
click at [1115, 267] on icon at bounding box center [1115, 265] width 27 height 50
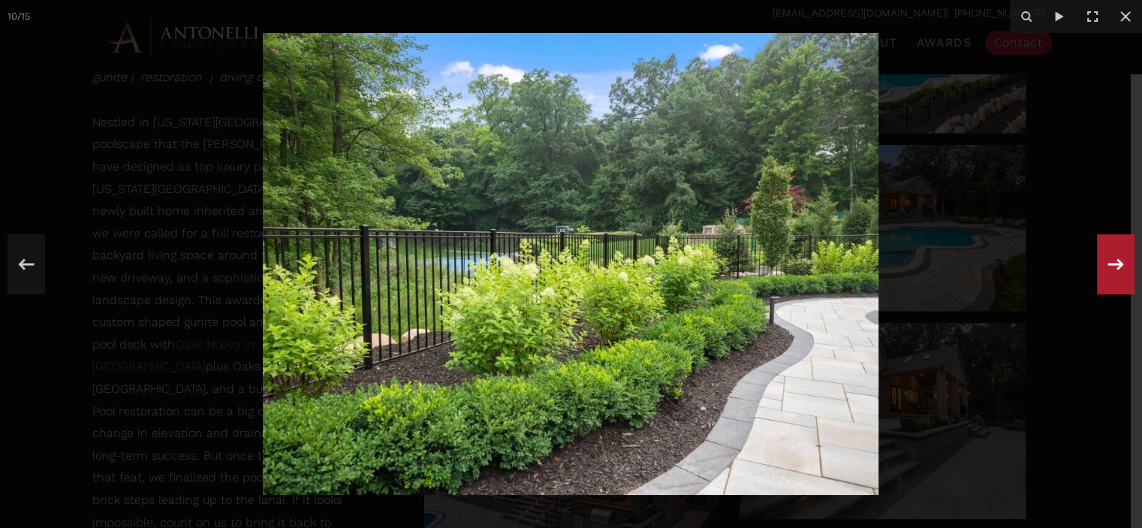
click at [1115, 267] on icon at bounding box center [1115, 265] width 27 height 50
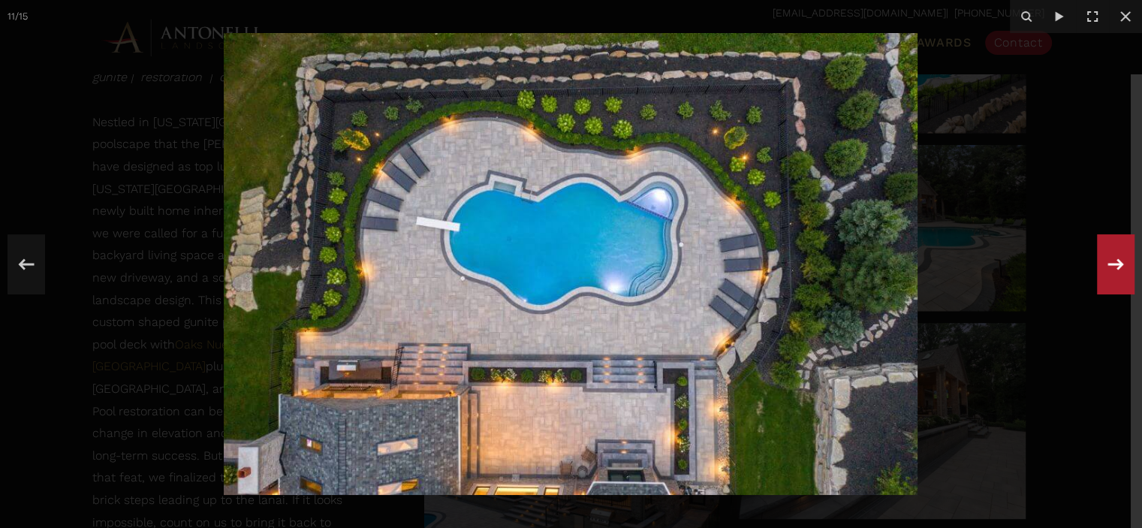
click at [1123, 268] on icon at bounding box center [1115, 265] width 27 height 50
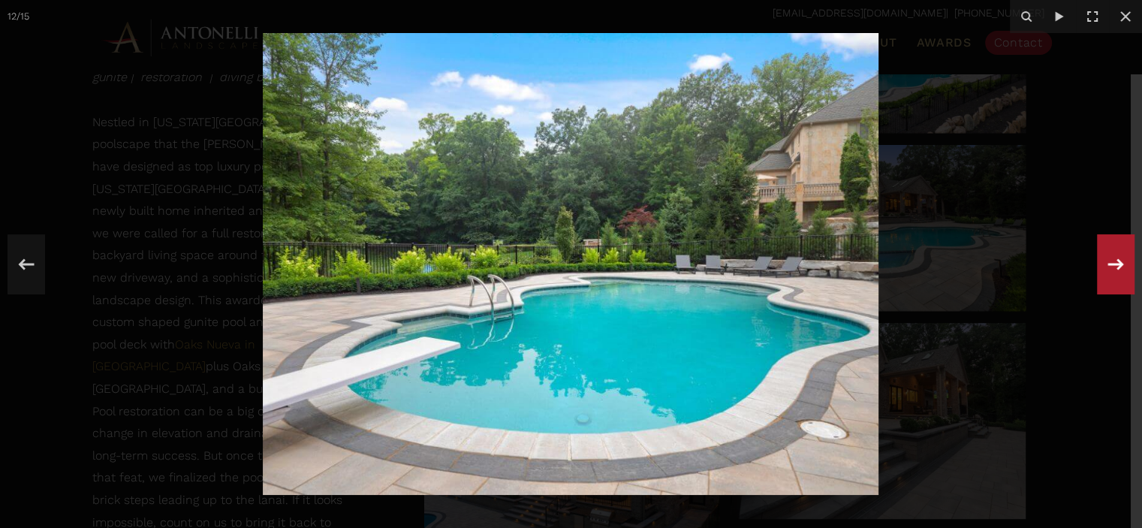
click at [1123, 268] on icon at bounding box center [1115, 265] width 27 height 50
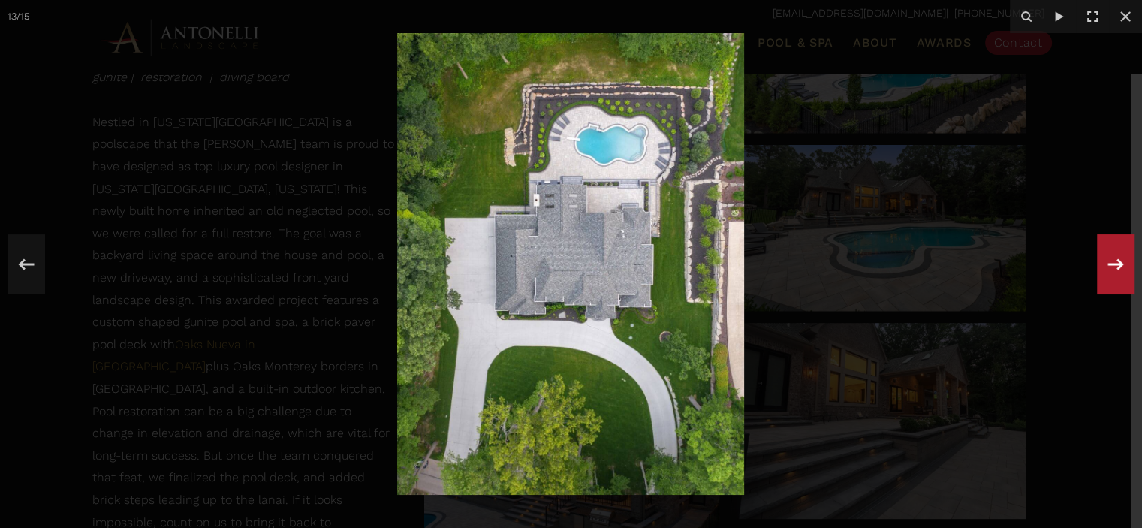
click at [1106, 279] on icon at bounding box center [1115, 265] width 27 height 50
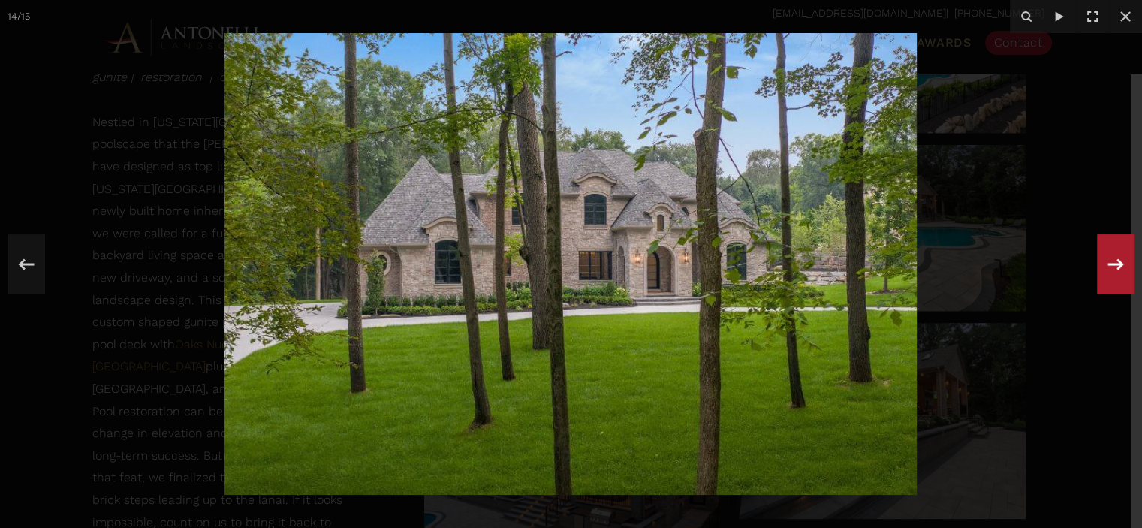
click at [1106, 279] on icon at bounding box center [1115, 265] width 27 height 50
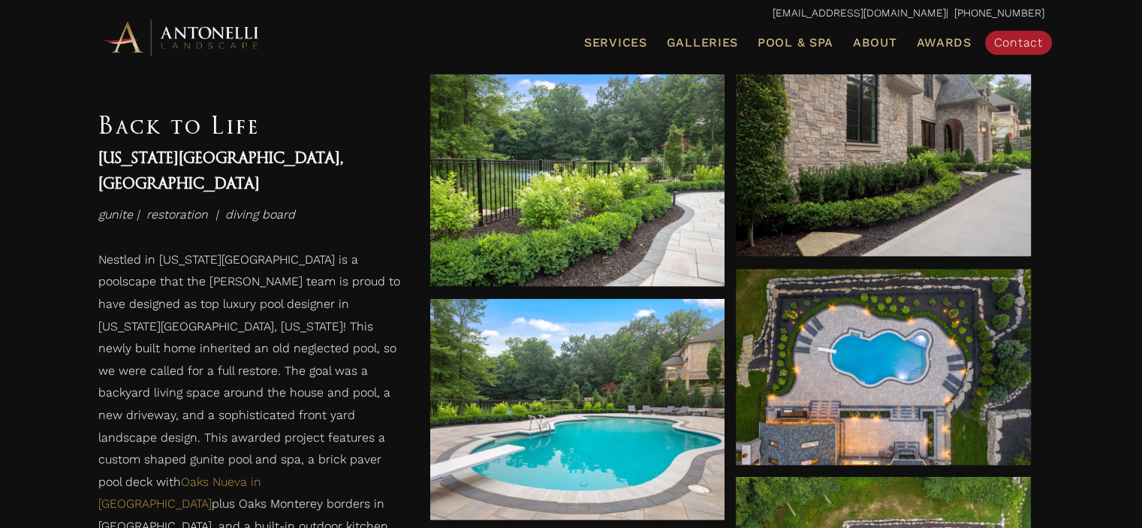
scroll to position [1180, 0]
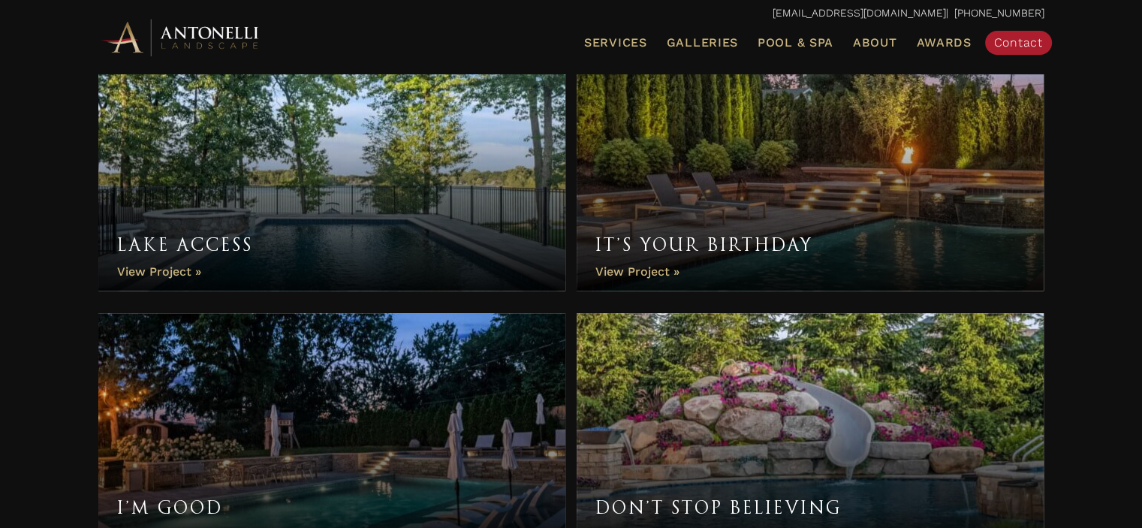
scroll to position [1126, 0]
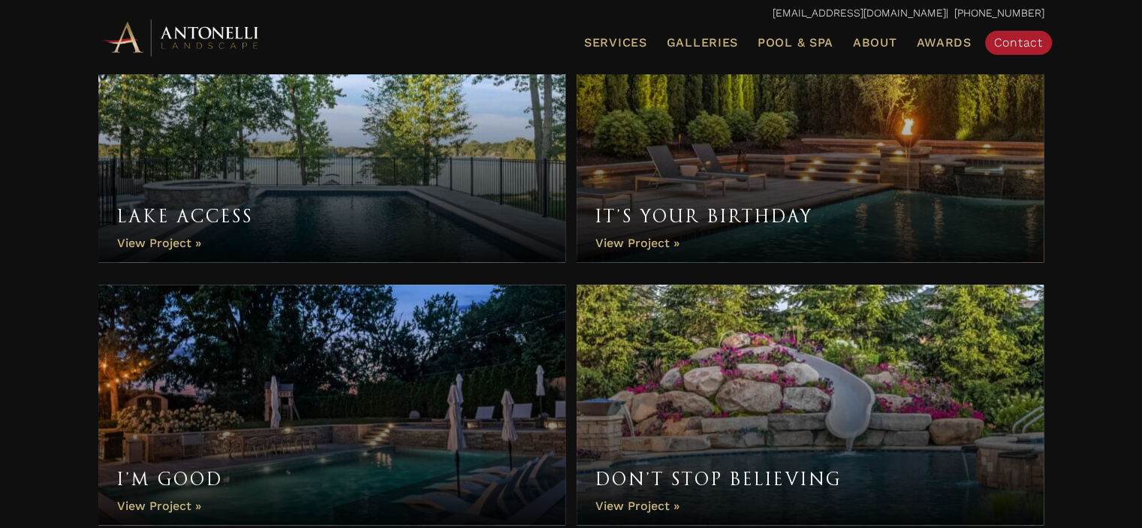
click at [403, 162] on link "Lake Access" at bounding box center [332, 142] width 468 height 240
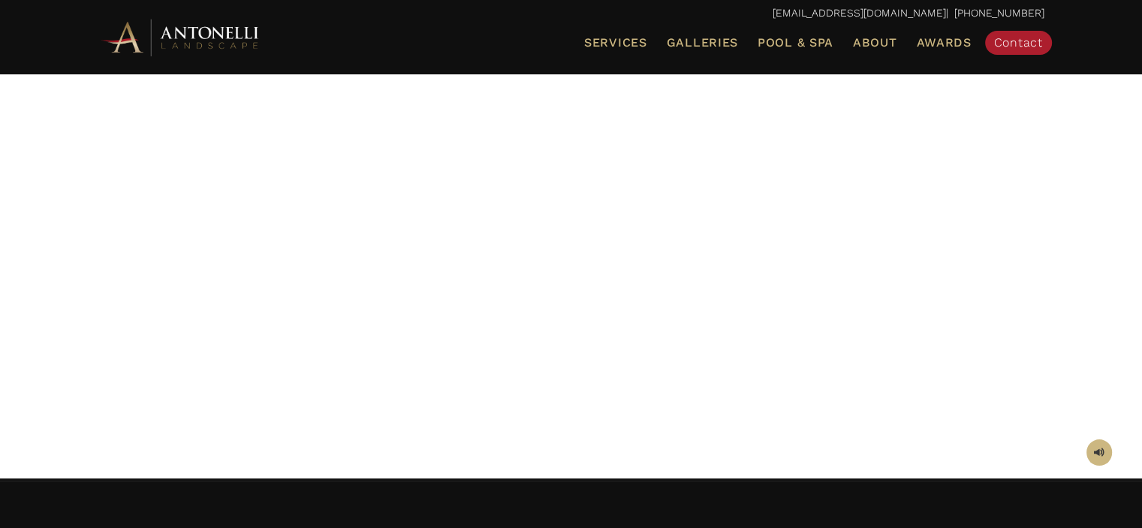
scroll to position [150, 0]
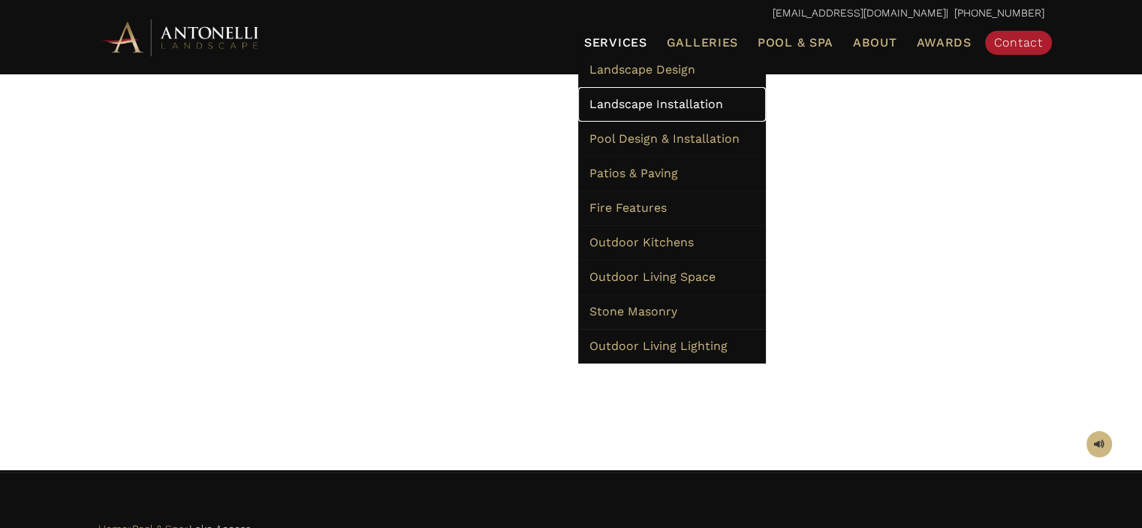
click at [633, 101] on span "Landscape Installation" at bounding box center [657, 104] width 134 height 14
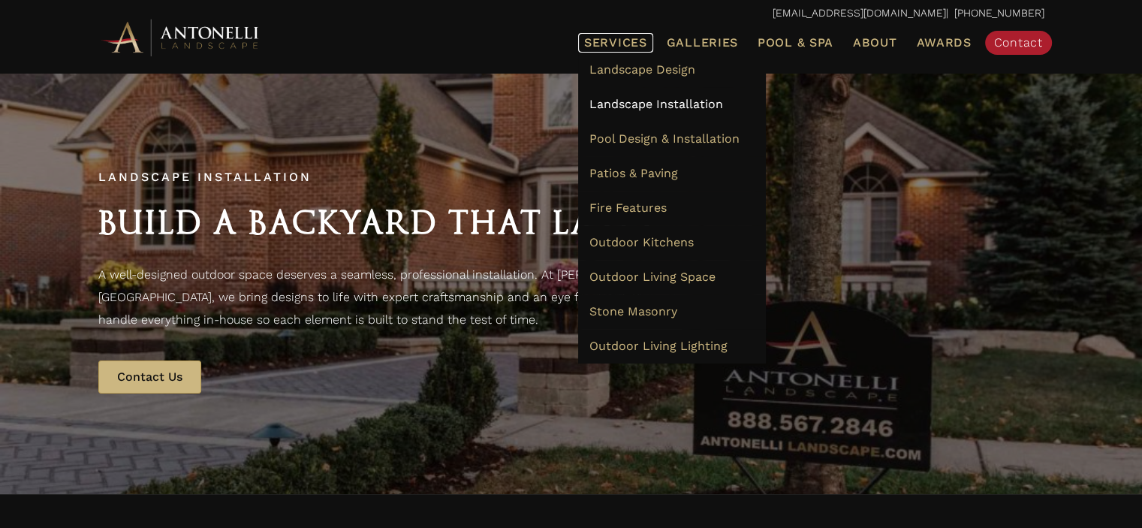
click at [620, 44] on span "Services" at bounding box center [615, 43] width 63 height 12
click at [626, 71] on span "Landscape Design" at bounding box center [643, 69] width 106 height 14
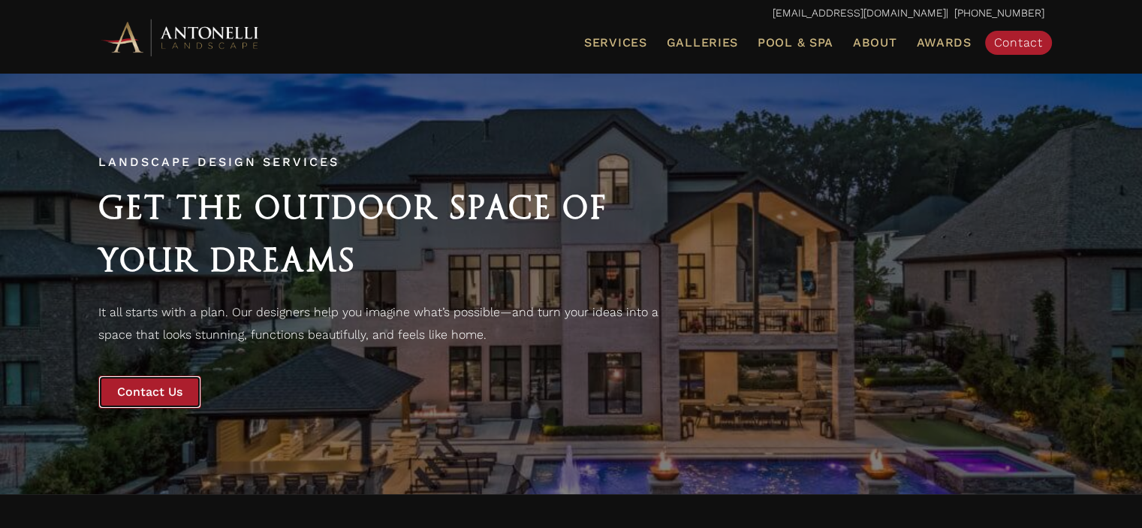
click at [121, 391] on span "Contact Us" at bounding box center [149, 392] width 65 height 14
click at [817, 43] on span "Pool & Spa" at bounding box center [796, 42] width 76 height 14
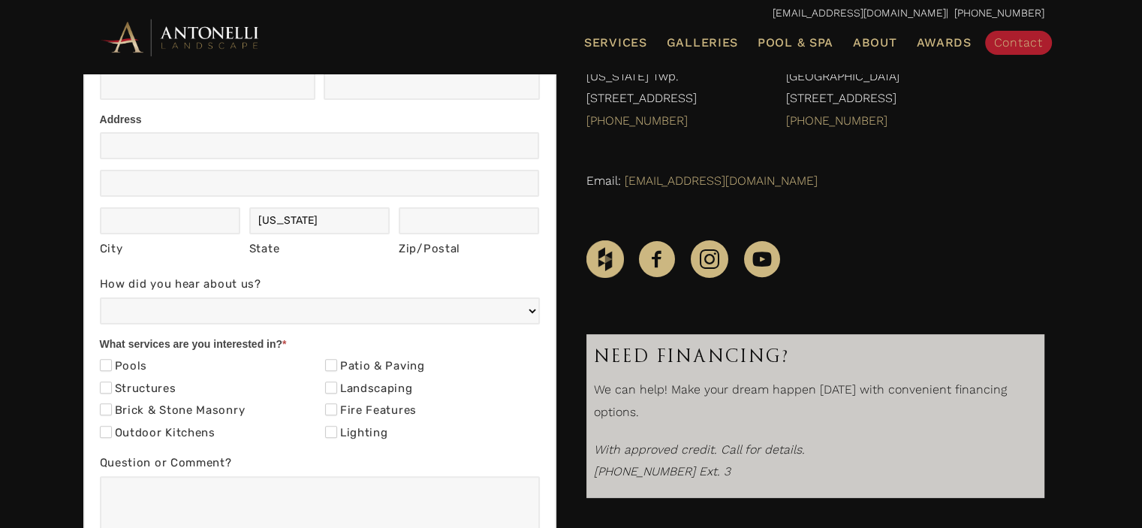
scroll to position [375, 0]
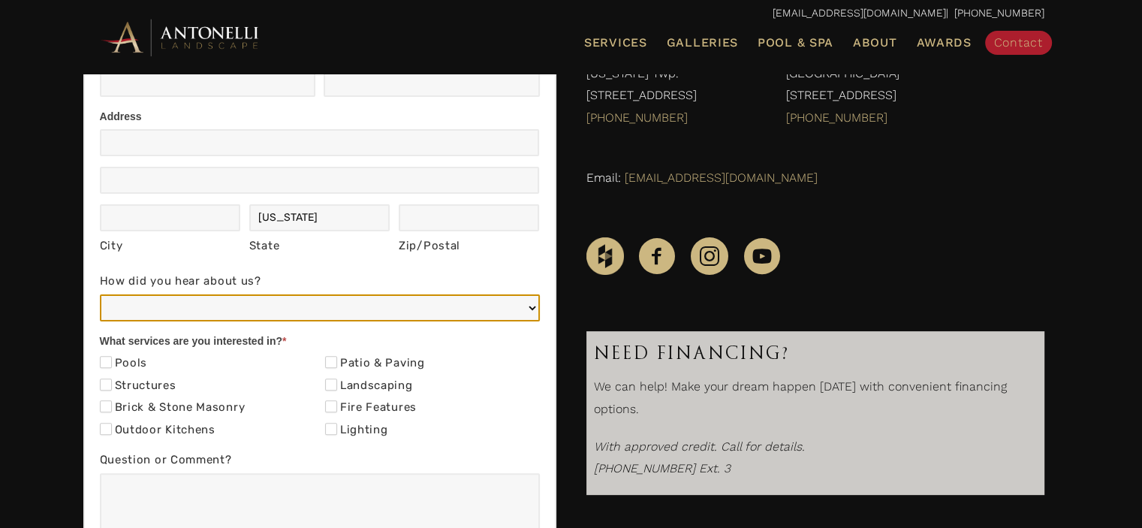
click at [535, 313] on select "Web/Google Search Social Media (e.g. Facebook, Instagram, LinkedIn) Referral (F…" at bounding box center [320, 307] width 440 height 27
select select "Web/Google Search"
click at [100, 294] on select "Web/Google Search Social Media (e.g. Facebook, Instagram, LinkedIn) Referral (F…" at bounding box center [320, 307] width 440 height 27
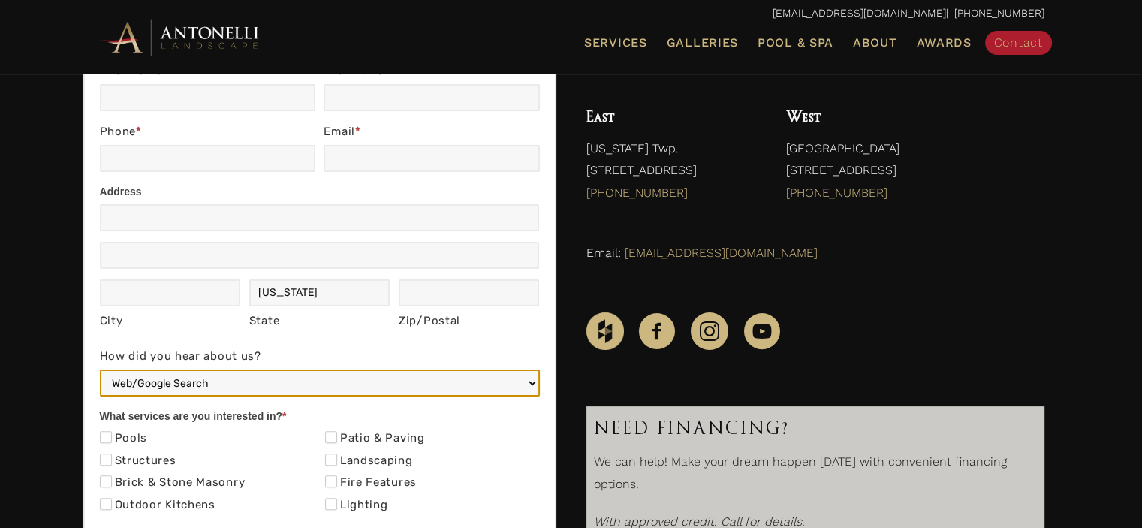
scroll to position [0, 0]
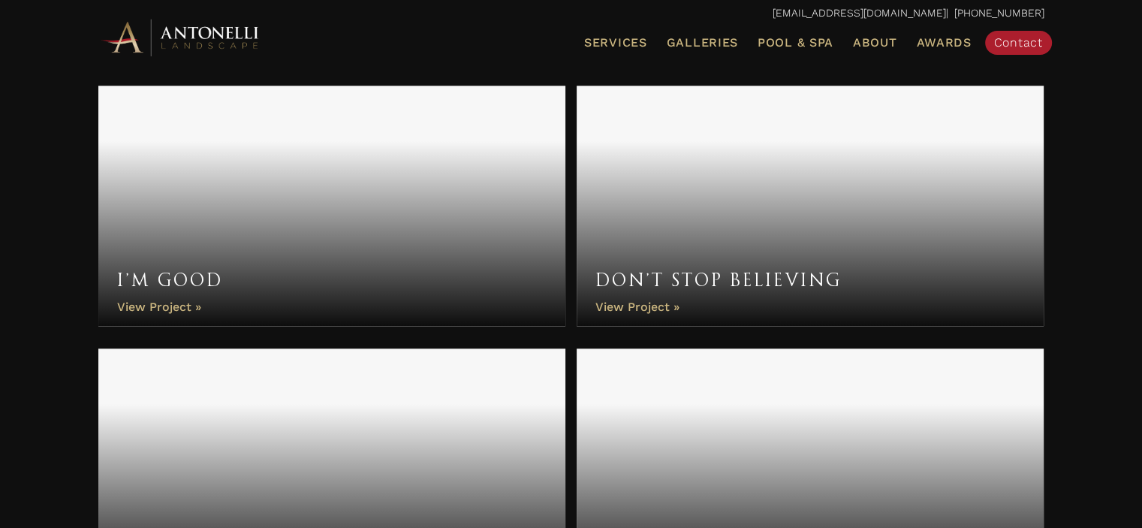
scroll to position [1352, 0]
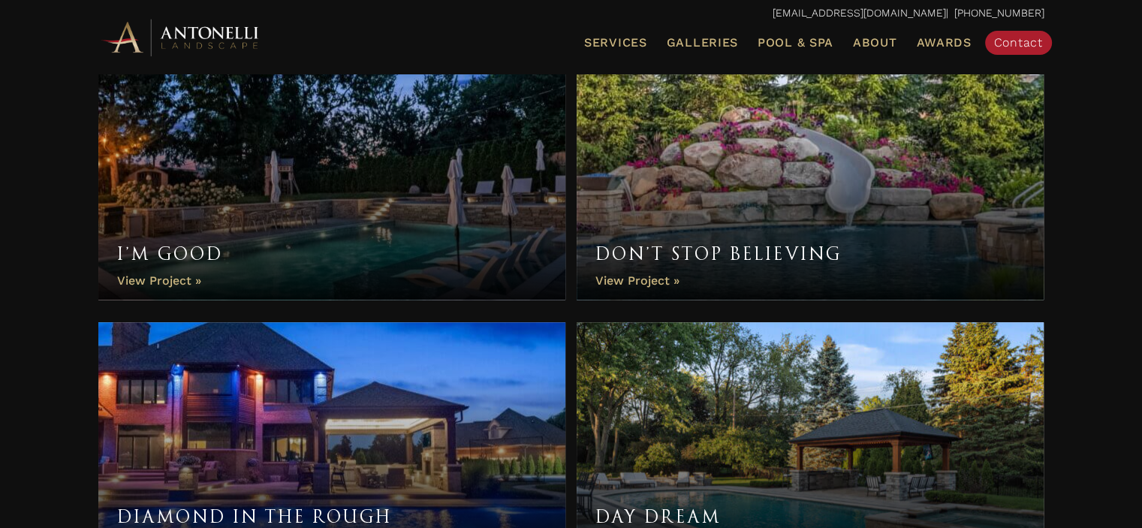
click at [420, 208] on link "I’m Good" at bounding box center [332, 179] width 468 height 240
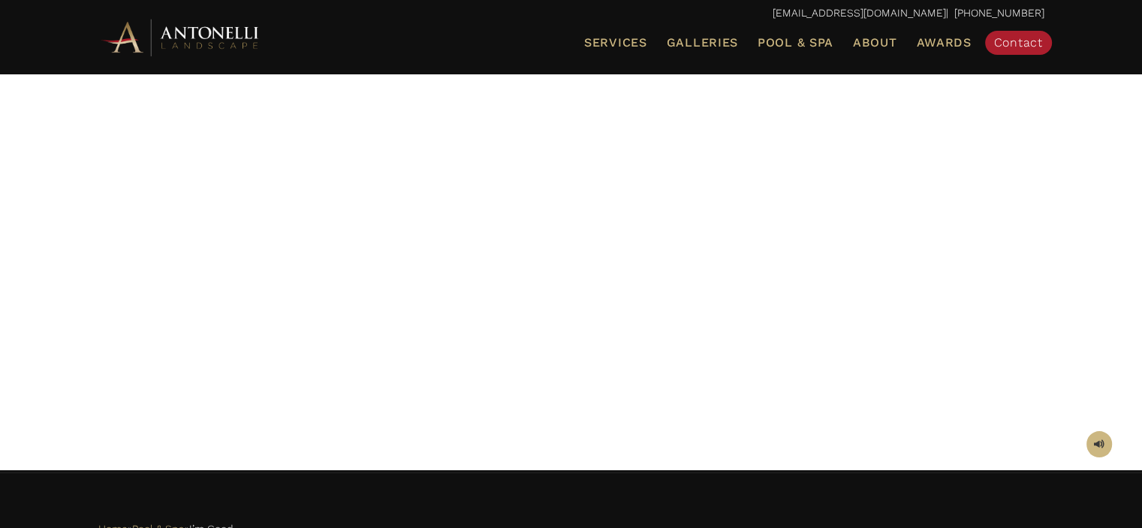
scroll to position [225, 0]
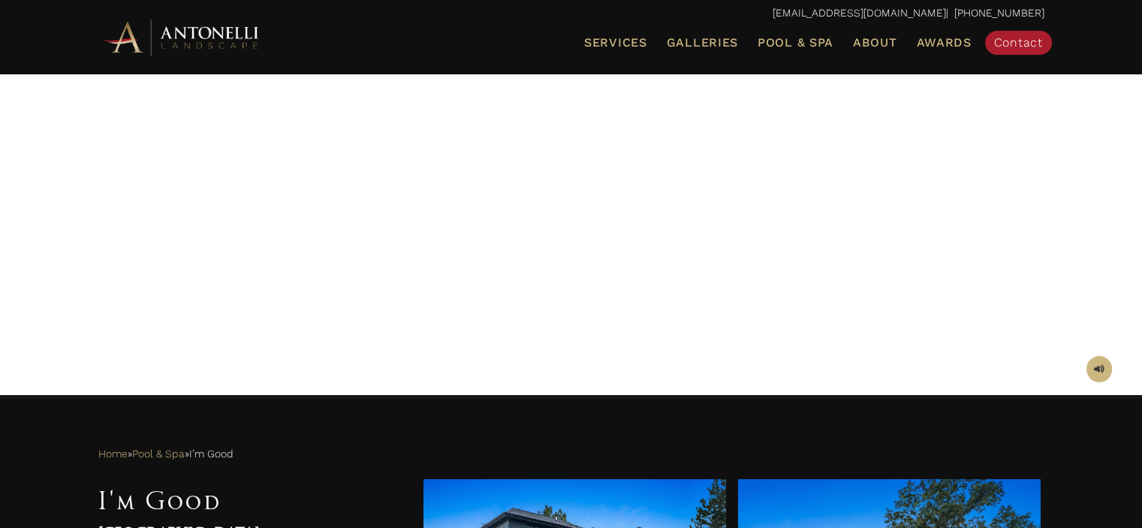
drag, startPoint x: 606, startPoint y: 207, endPoint x: 665, endPoint y: 249, distance: 72.7
click at [665, 249] on div at bounding box center [571, 121] width 946 height 488
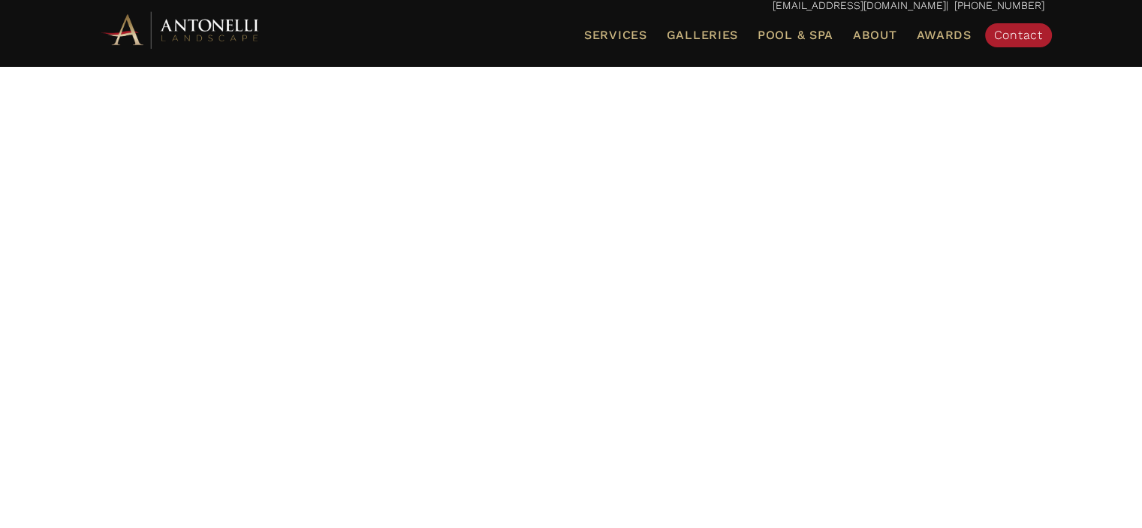
scroll to position [0, 0]
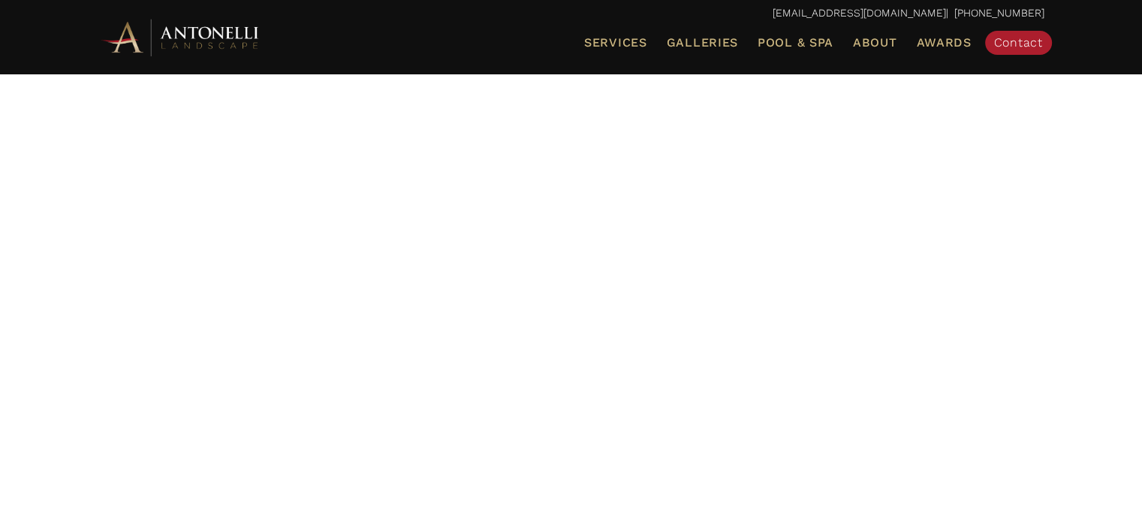
drag, startPoint x: 731, startPoint y: 2, endPoint x: 934, endPoint y: 146, distance: 248.8
click at [935, 146] on div at bounding box center [571, 346] width 946 height 488
drag, startPoint x: 258, startPoint y: 204, endPoint x: 728, endPoint y: 158, distance: 471.5
click at [784, 149] on div at bounding box center [571, 346] width 946 height 488
click at [1007, 35] on span "Contact" at bounding box center [1018, 42] width 49 height 14
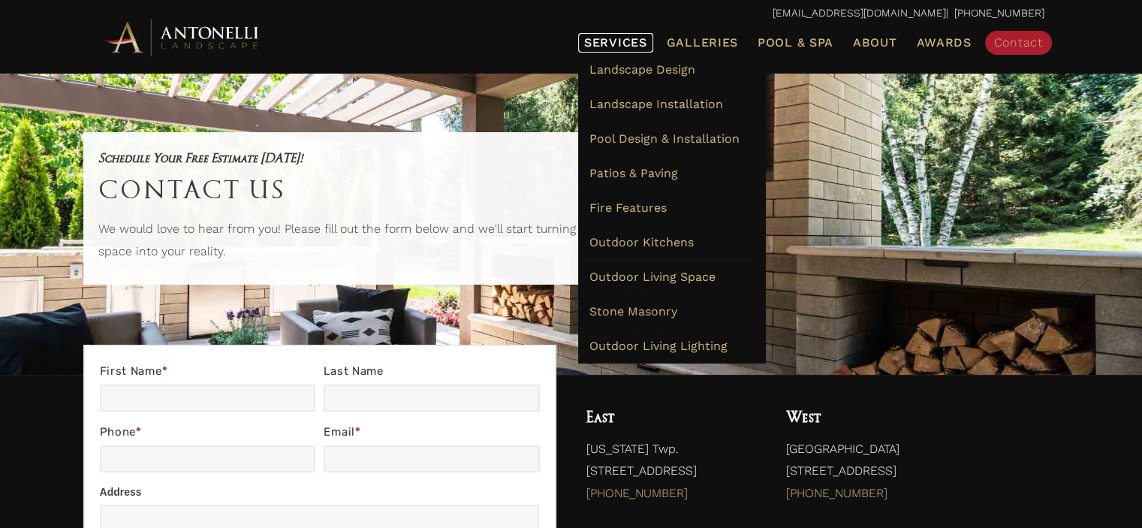
click at [628, 48] on span "Services" at bounding box center [615, 43] width 63 height 12
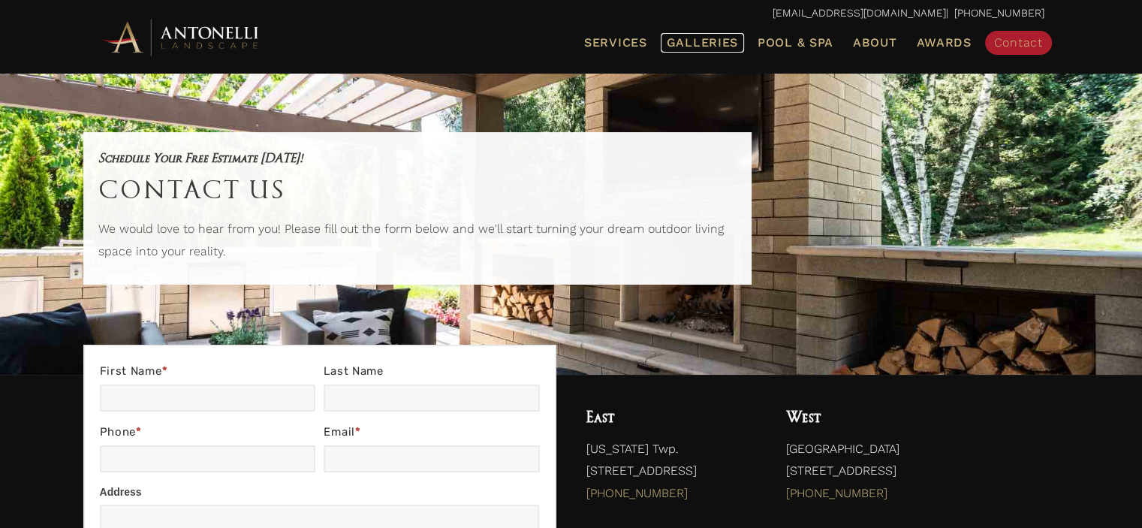
click at [700, 38] on span "Galleries" at bounding box center [702, 42] width 71 height 14
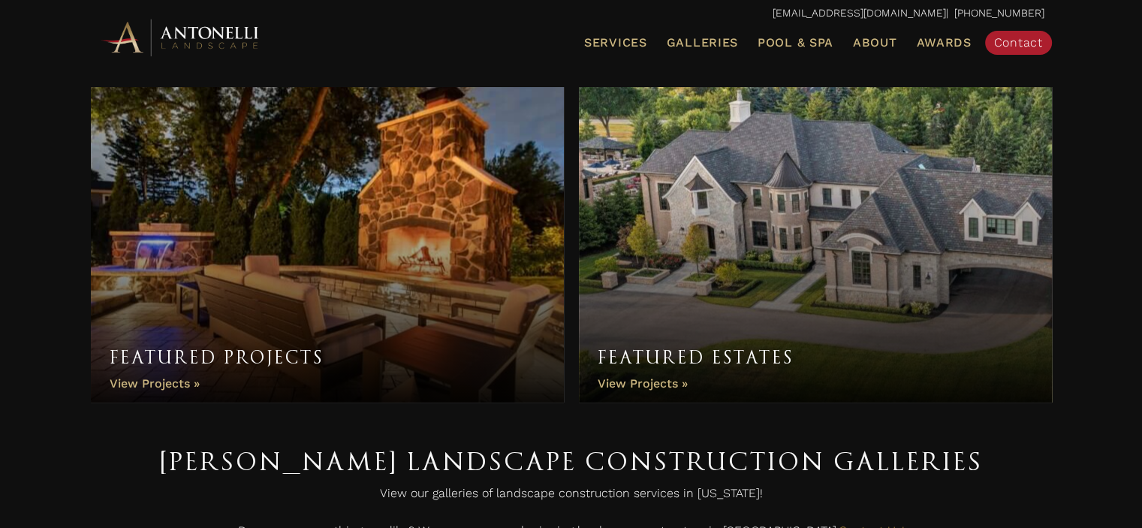
click at [180, 26] on img at bounding box center [180, 37] width 165 height 41
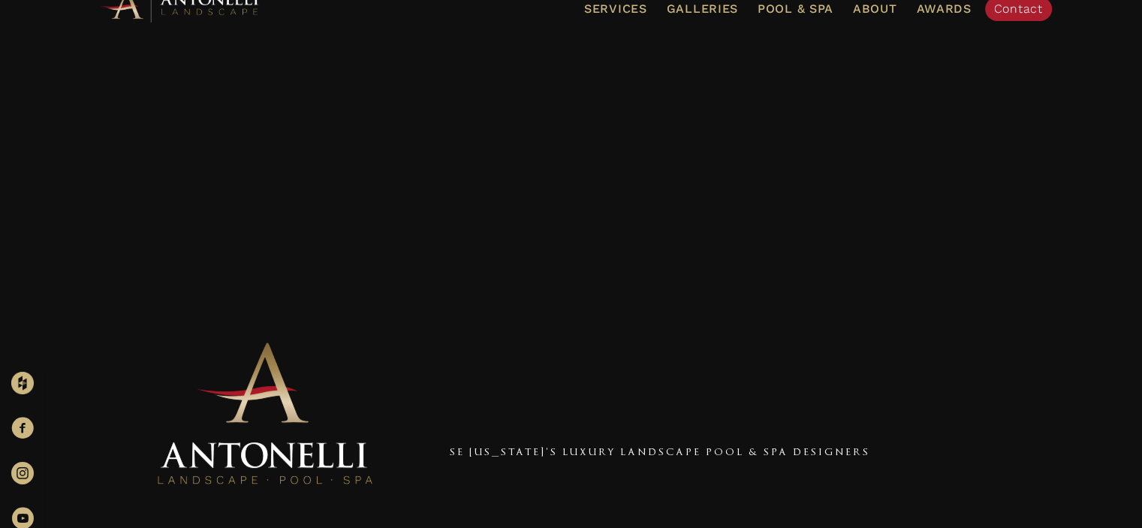
scroll to position [75, 0]
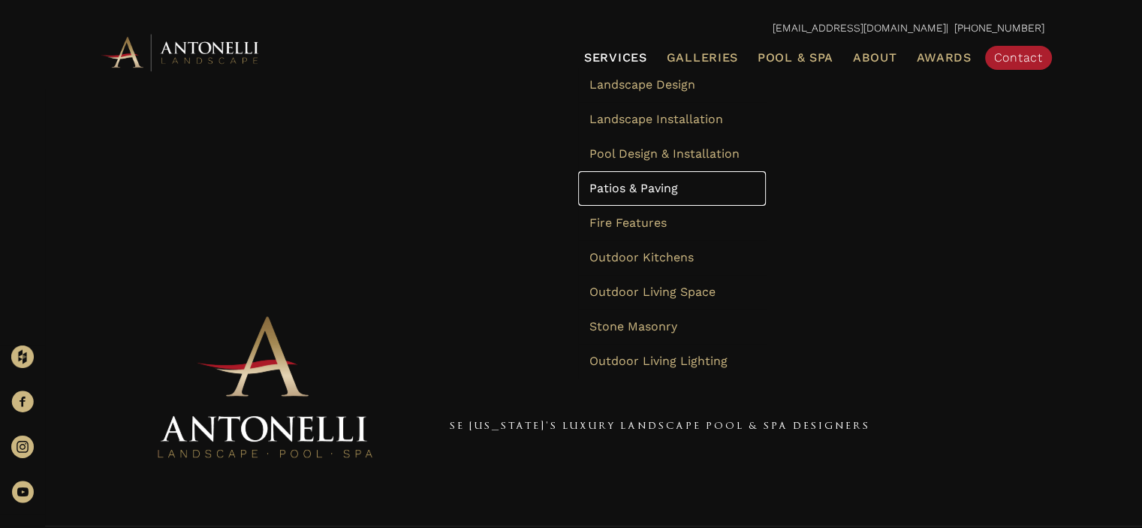
click at [646, 189] on span "Patios & Paving" at bounding box center [634, 188] width 89 height 14
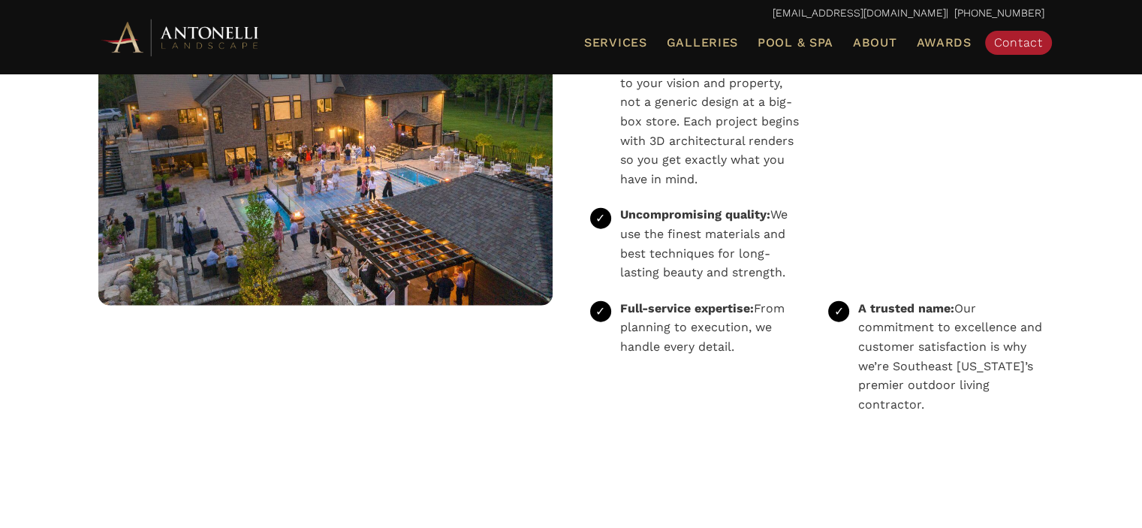
scroll to position [4055, 0]
